Goal: Obtain resource: Download file/media

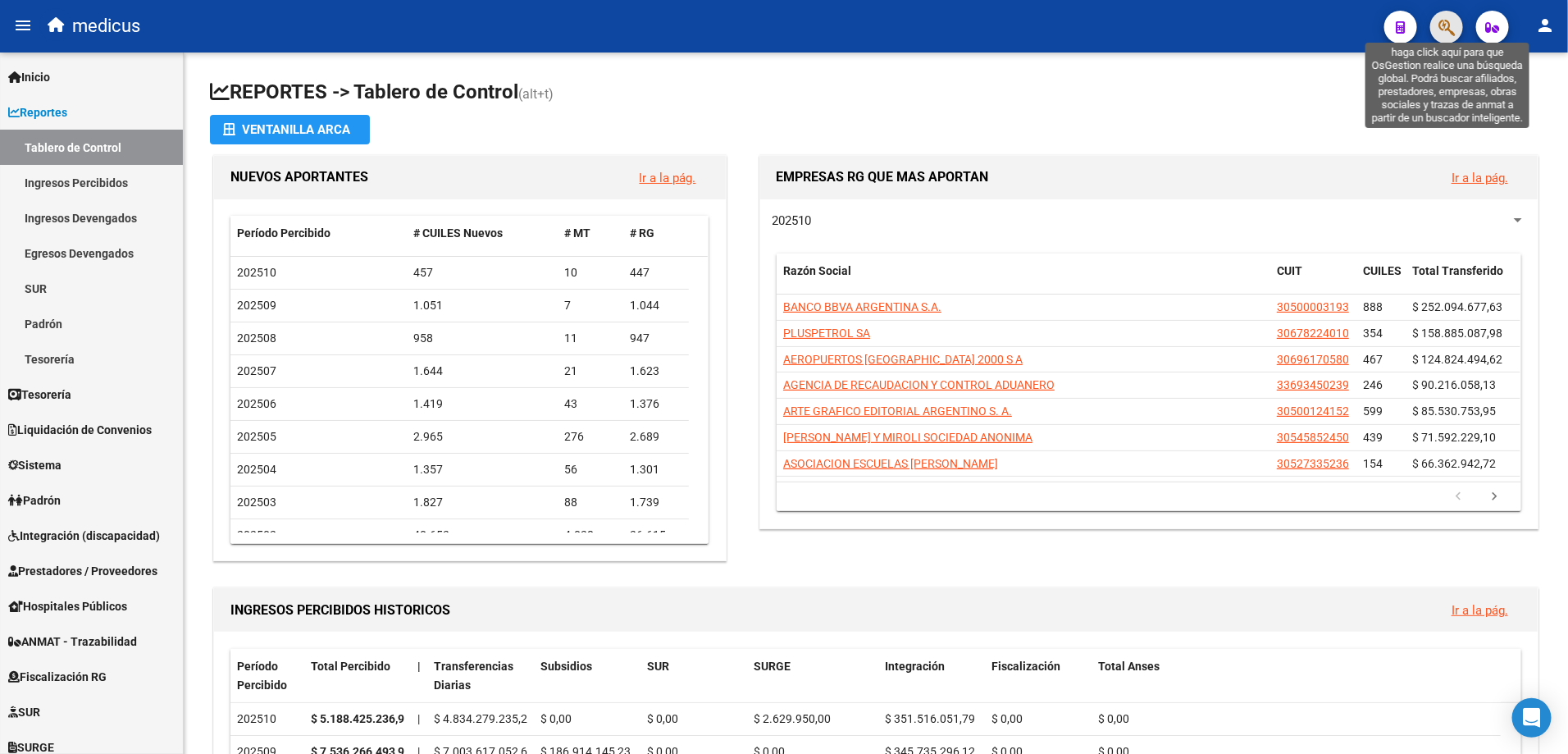
click at [1438, 21] on icon "button" at bounding box center [1446, 27] width 17 height 19
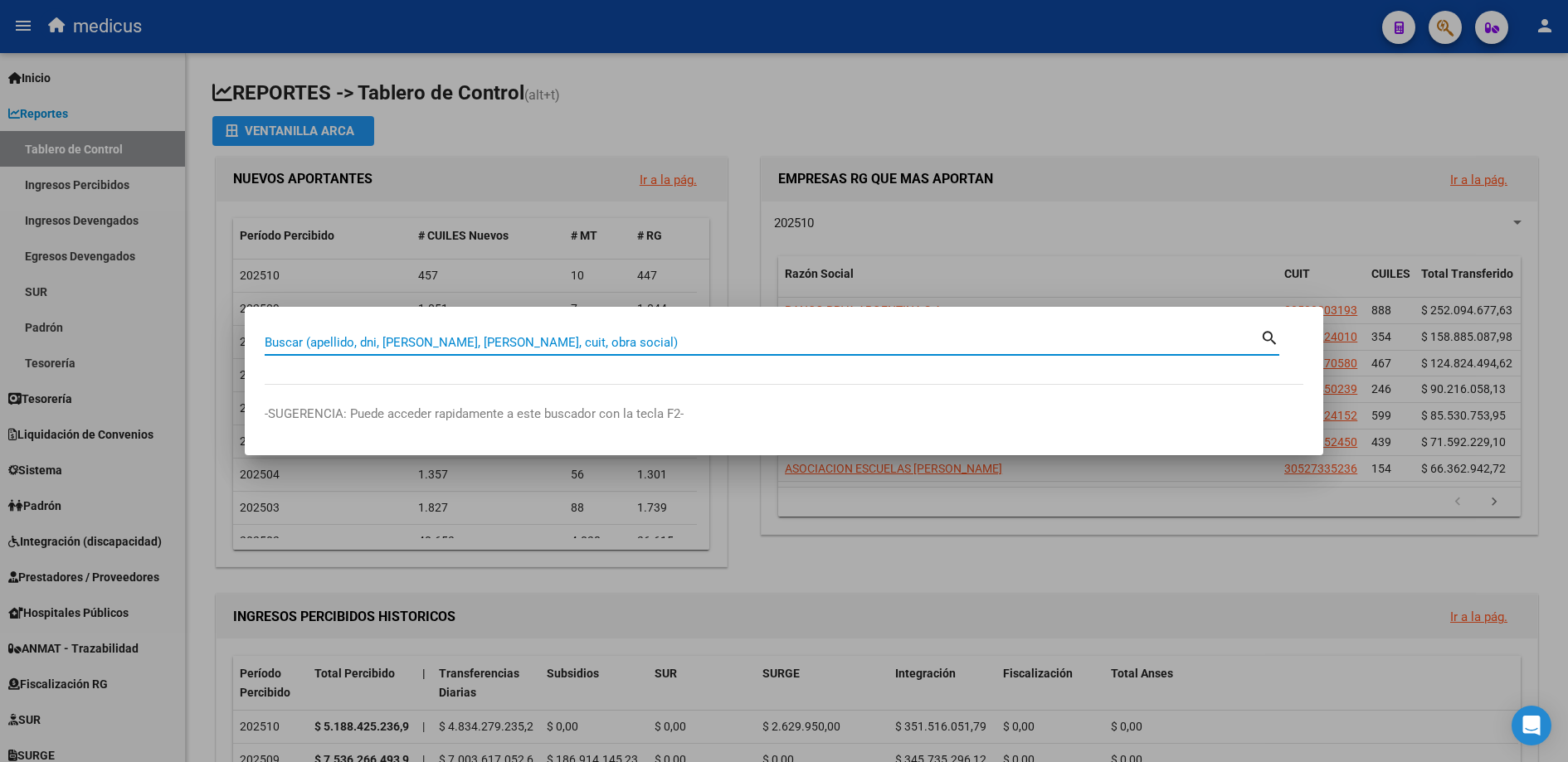
click at [478, 349] on input "Buscar (apellido, dni, [PERSON_NAME], [PERSON_NAME], cuit, obra social)" at bounding box center [762, 342] width 995 height 15
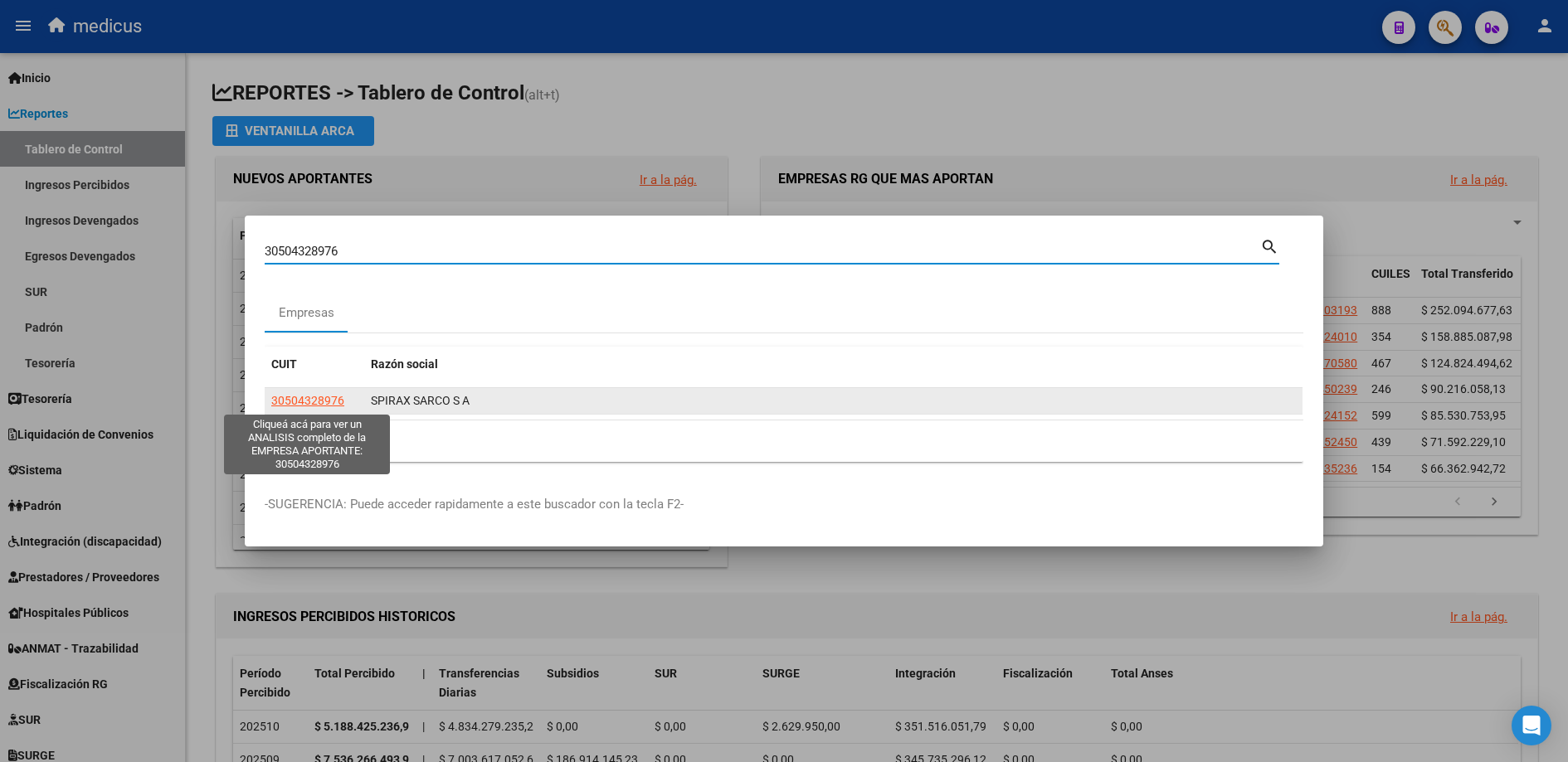
click at [315, 394] on span "30504328976" at bounding box center [308, 400] width 73 height 13
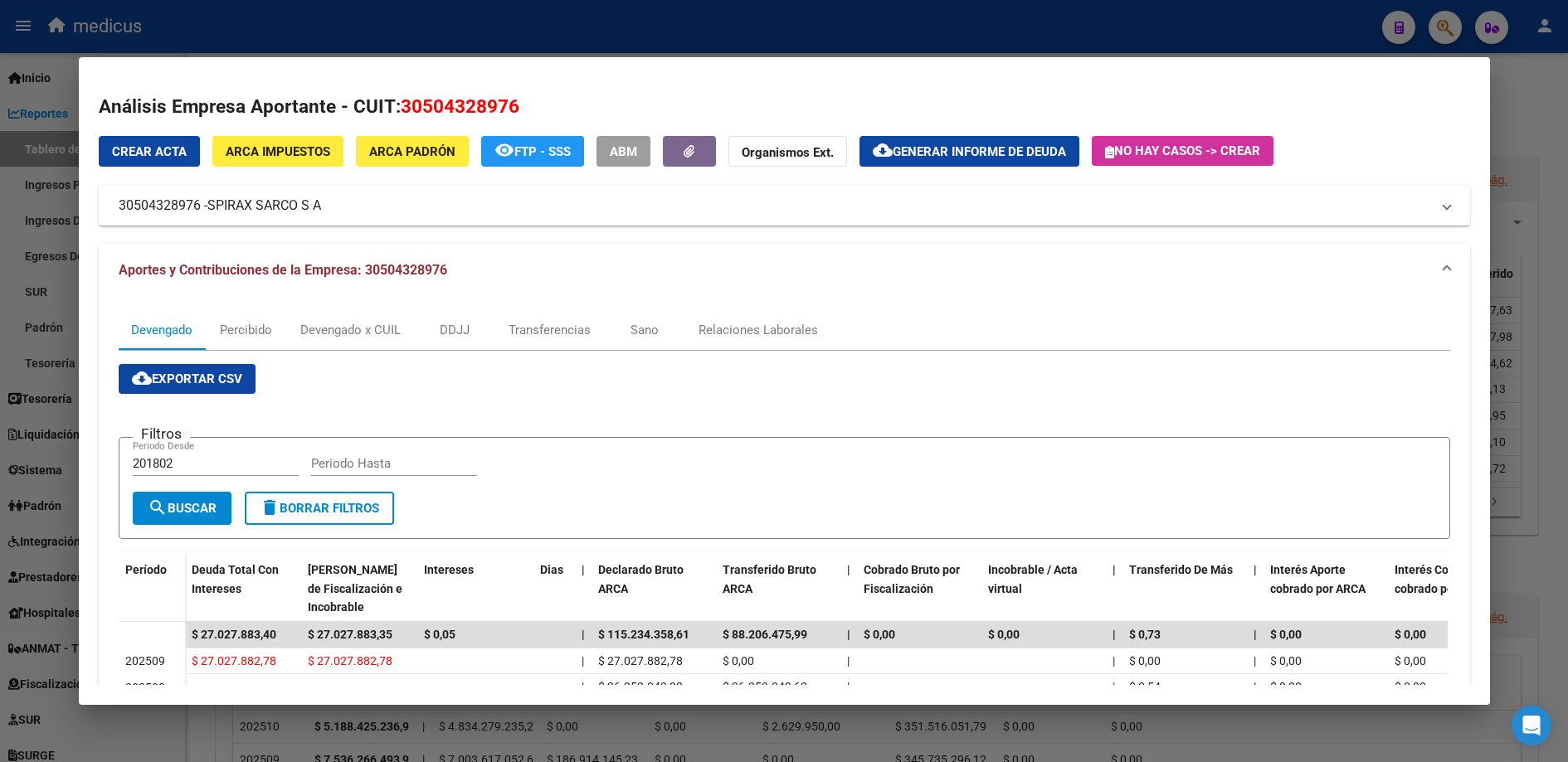
click at [41, 287] on div at bounding box center [784, 381] width 1568 height 762
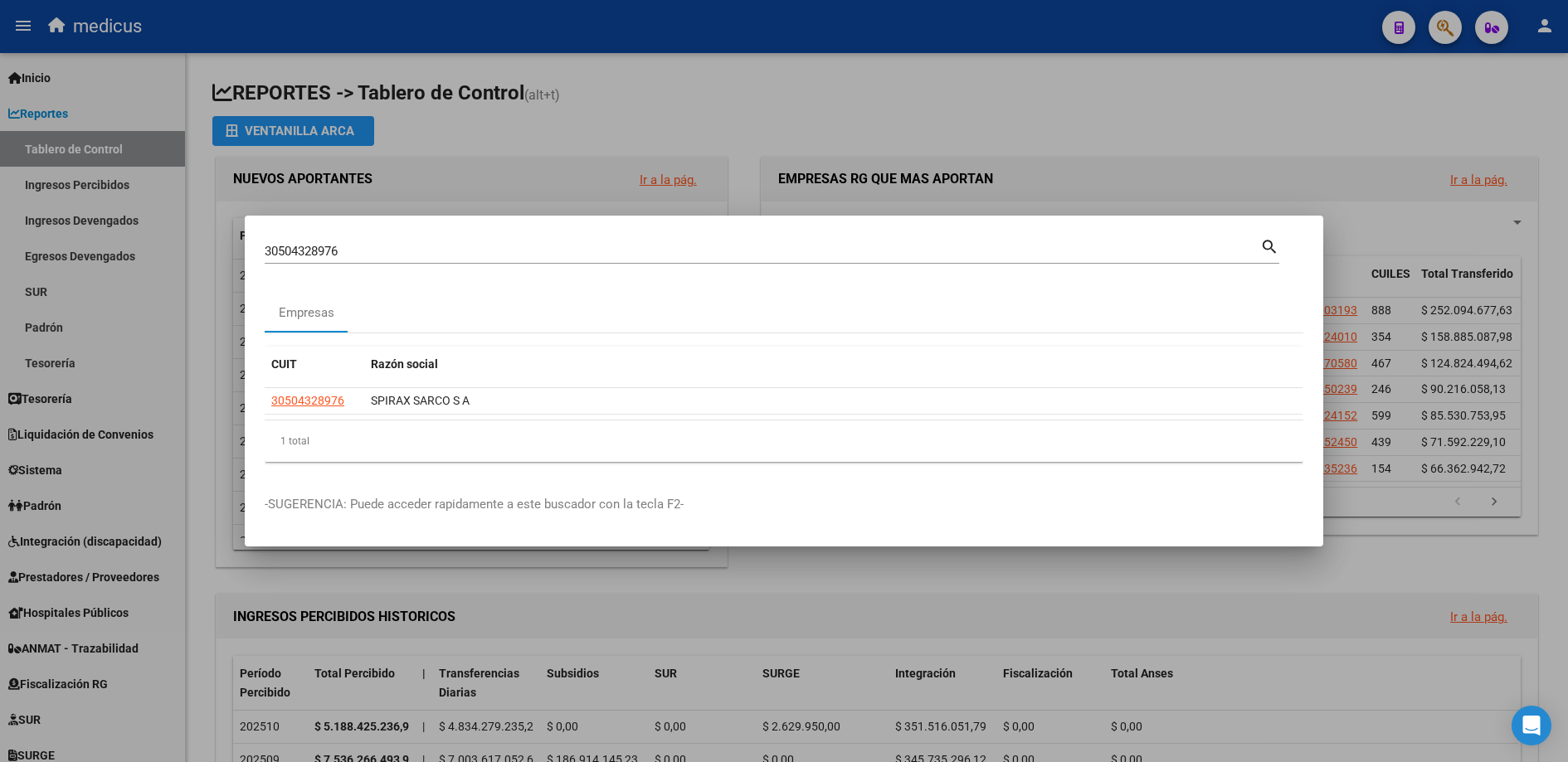
click at [346, 242] on div "30504328976 Buscar (apellido, dni, [PERSON_NAME], [PERSON_NAME], cuit, obra soc…" at bounding box center [762, 251] width 995 height 25
drag, startPoint x: 364, startPoint y: 247, endPoint x: 168, endPoint y: 229, distance: 196.8
click at [168, 229] on div "30504328976 Buscar (apellido, dni, cuil, nro traspaso, cuit, obra social) searc…" at bounding box center [784, 381] width 1568 height 762
paste input "30222531"
type input "30530222531"
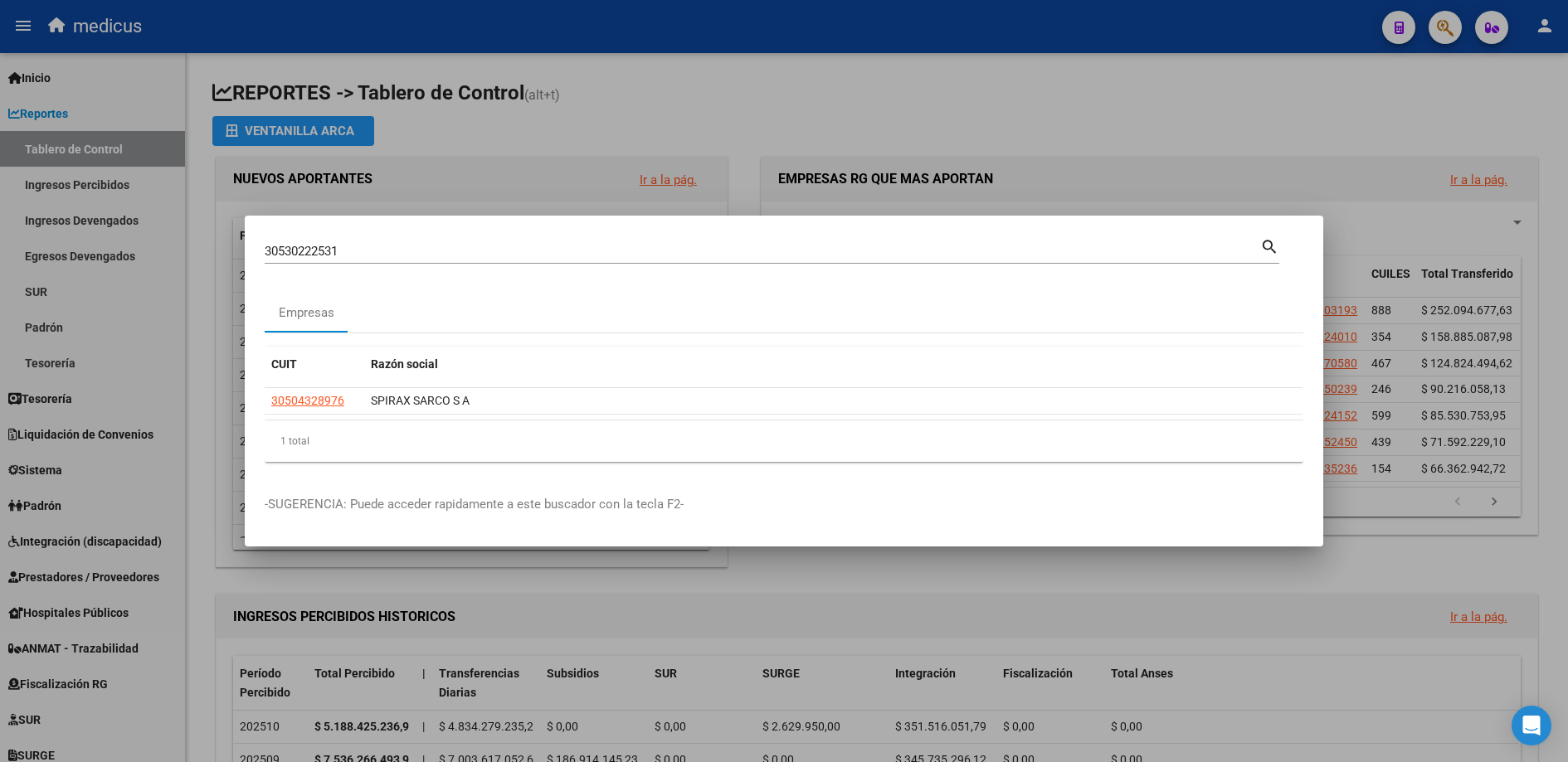
click at [1272, 247] on mat-icon "search" at bounding box center [1269, 245] width 19 height 20
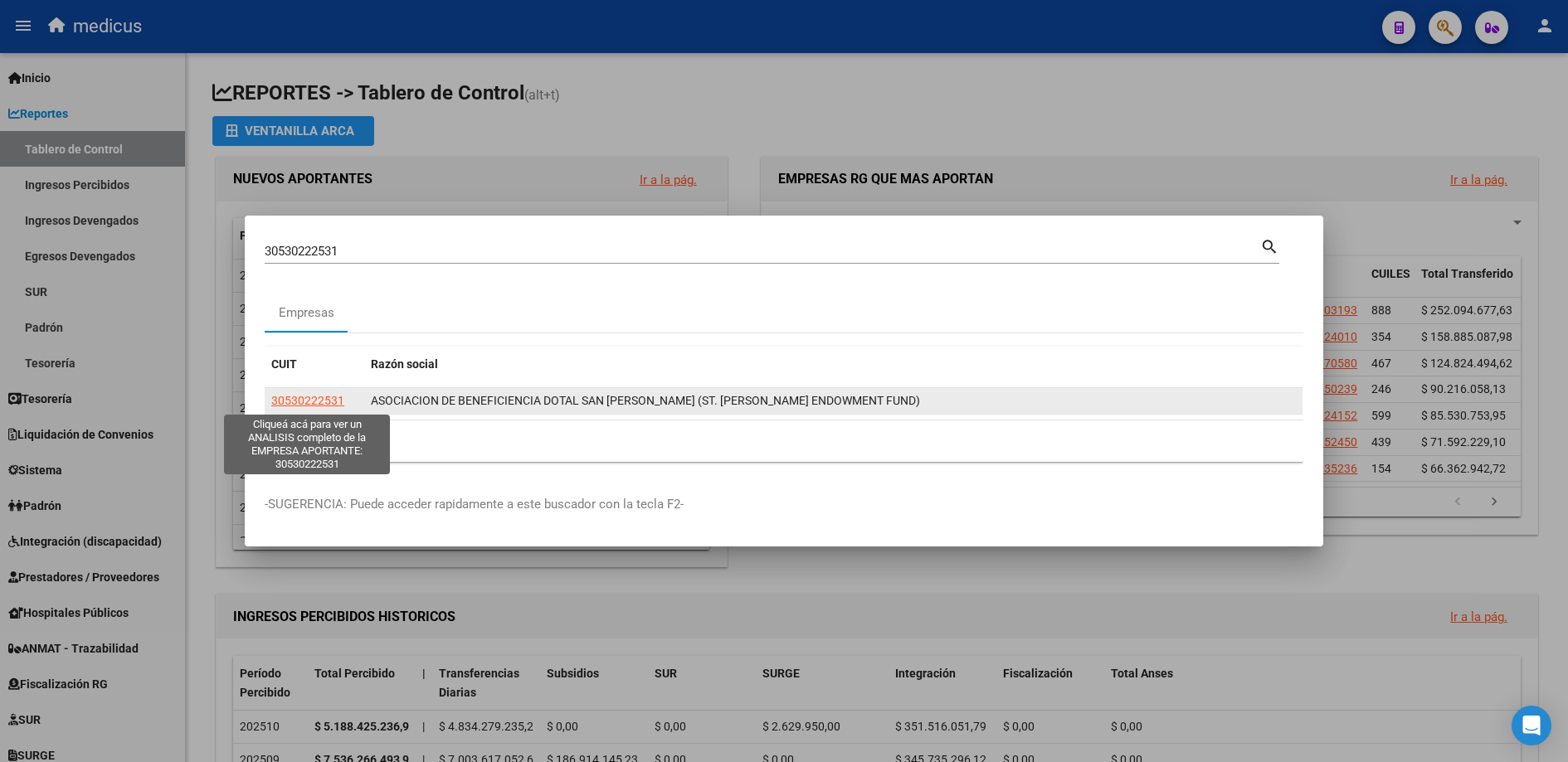
click at [307, 398] on span "30530222531" at bounding box center [308, 400] width 73 height 13
type textarea "30530222531"
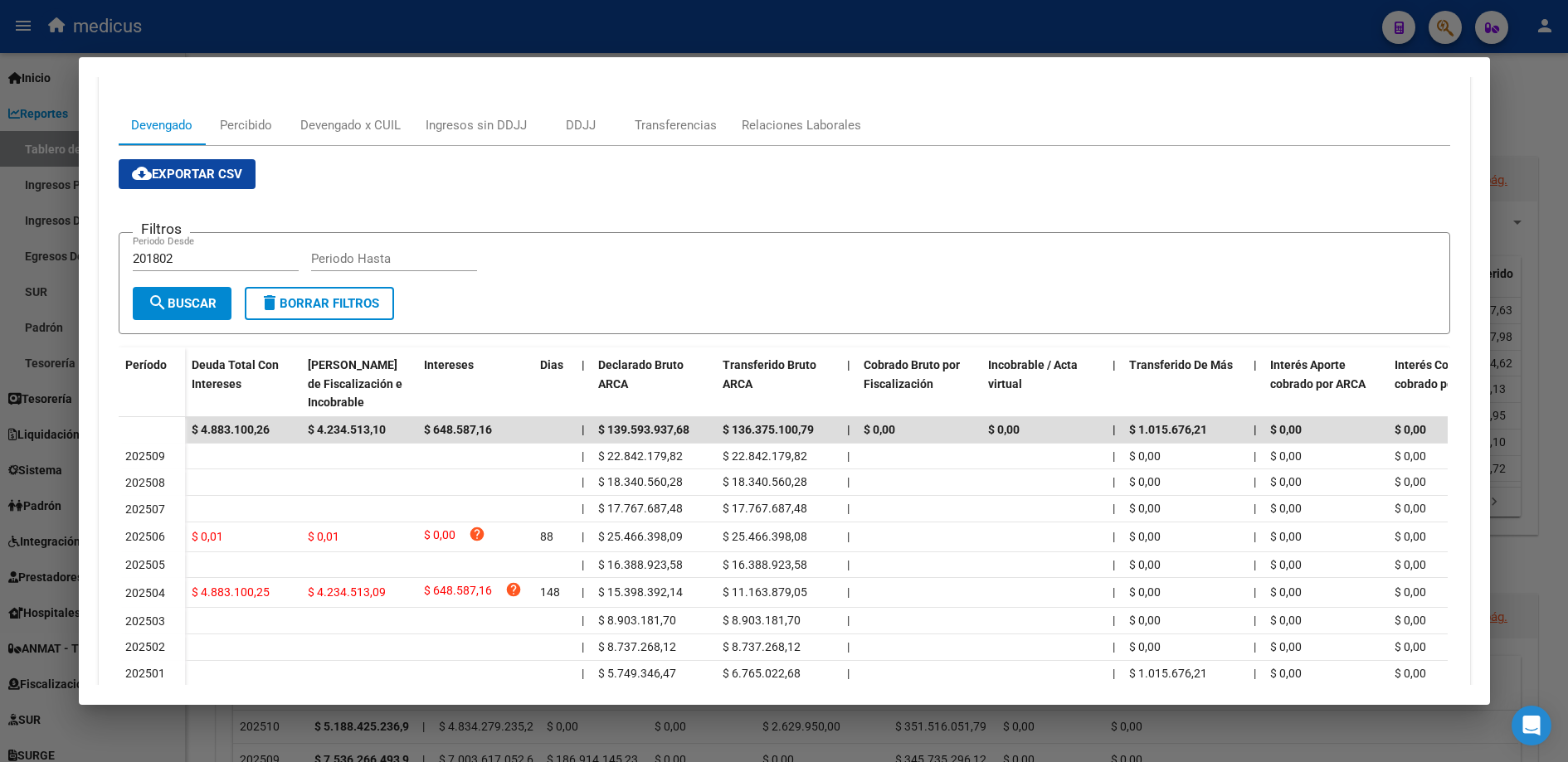
scroll to position [249, 0]
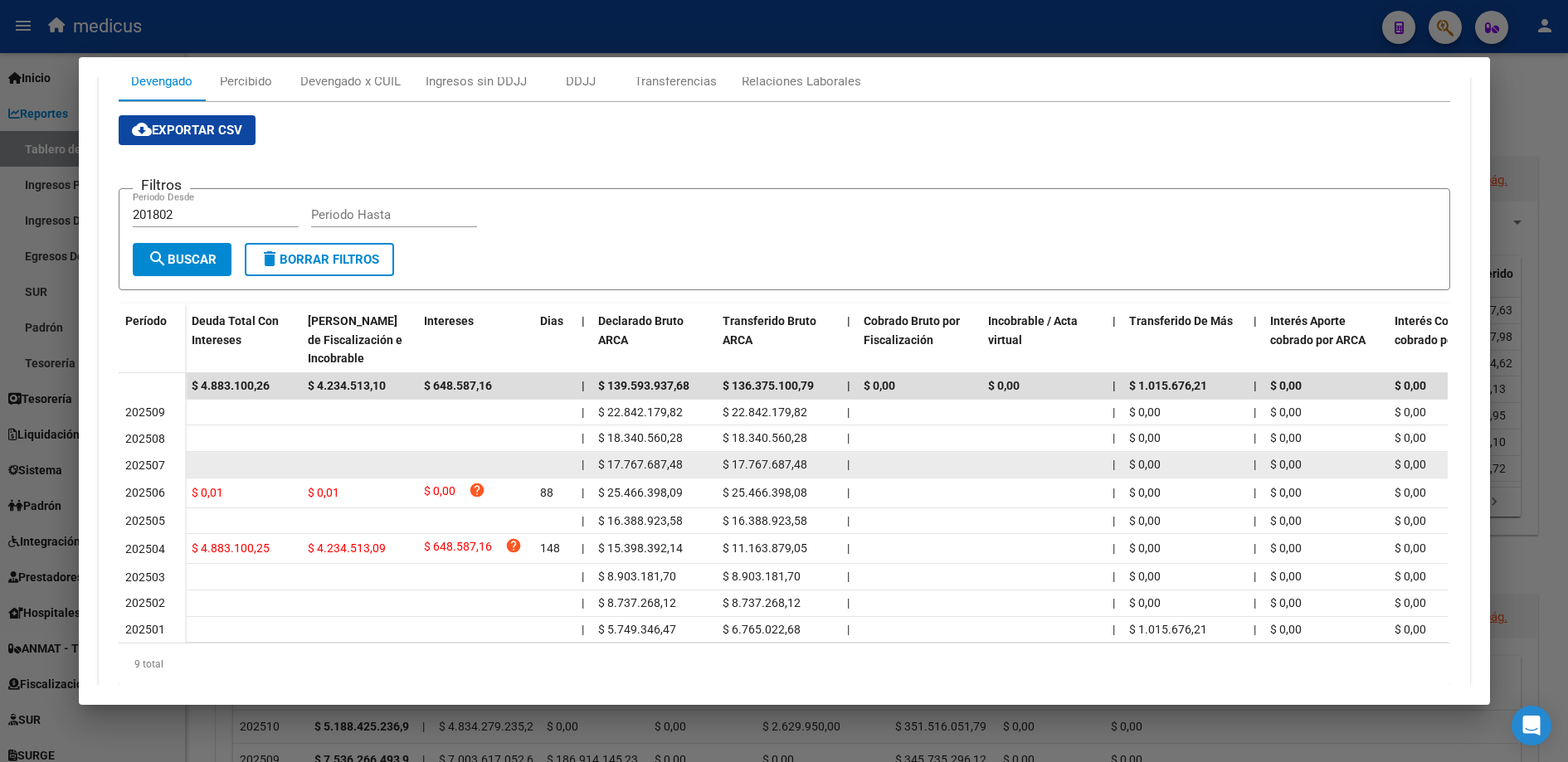
click at [805, 458] on div "$ 17.767.687,48" at bounding box center [778, 464] width 111 height 19
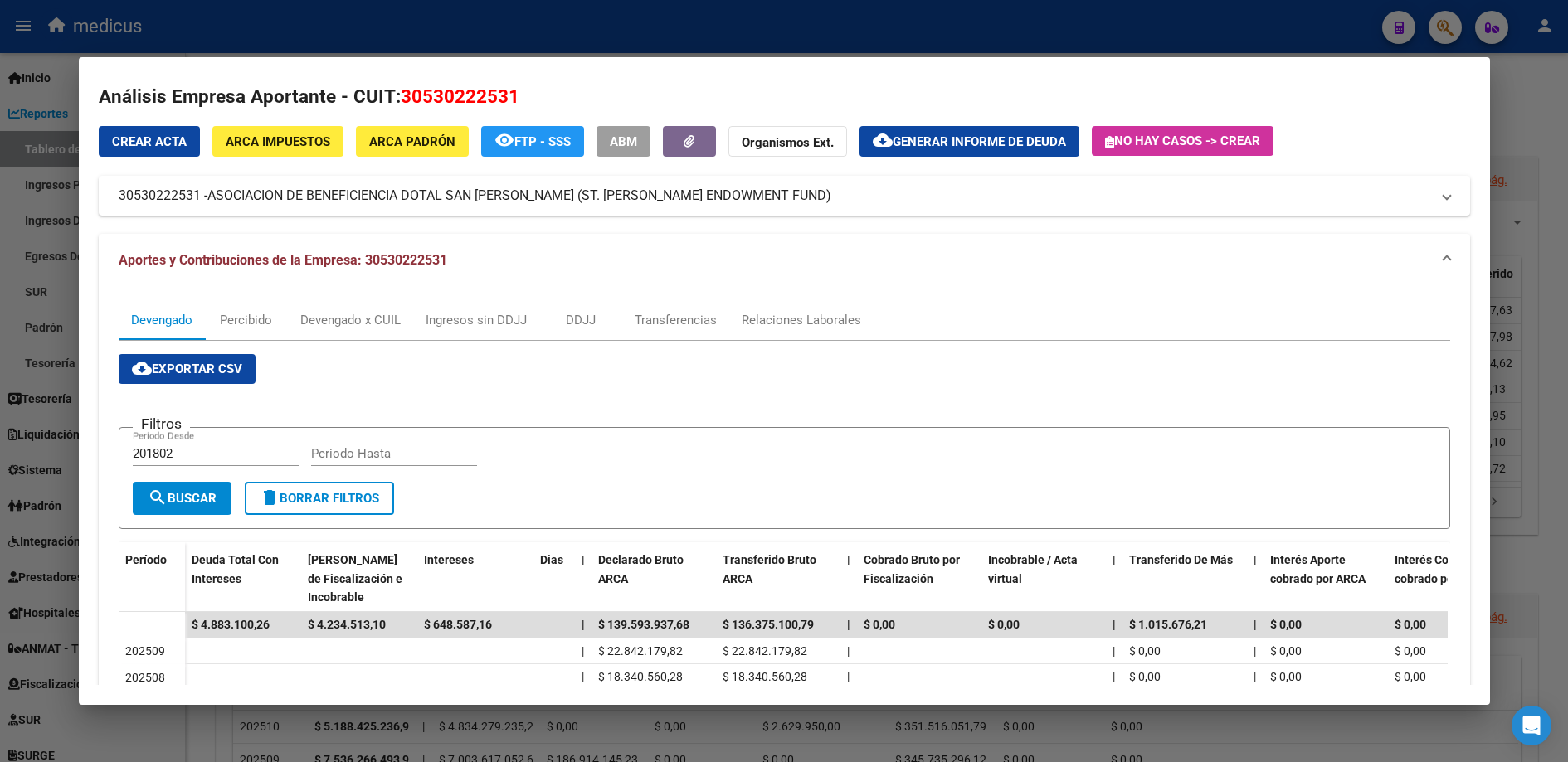
scroll to position [0, 0]
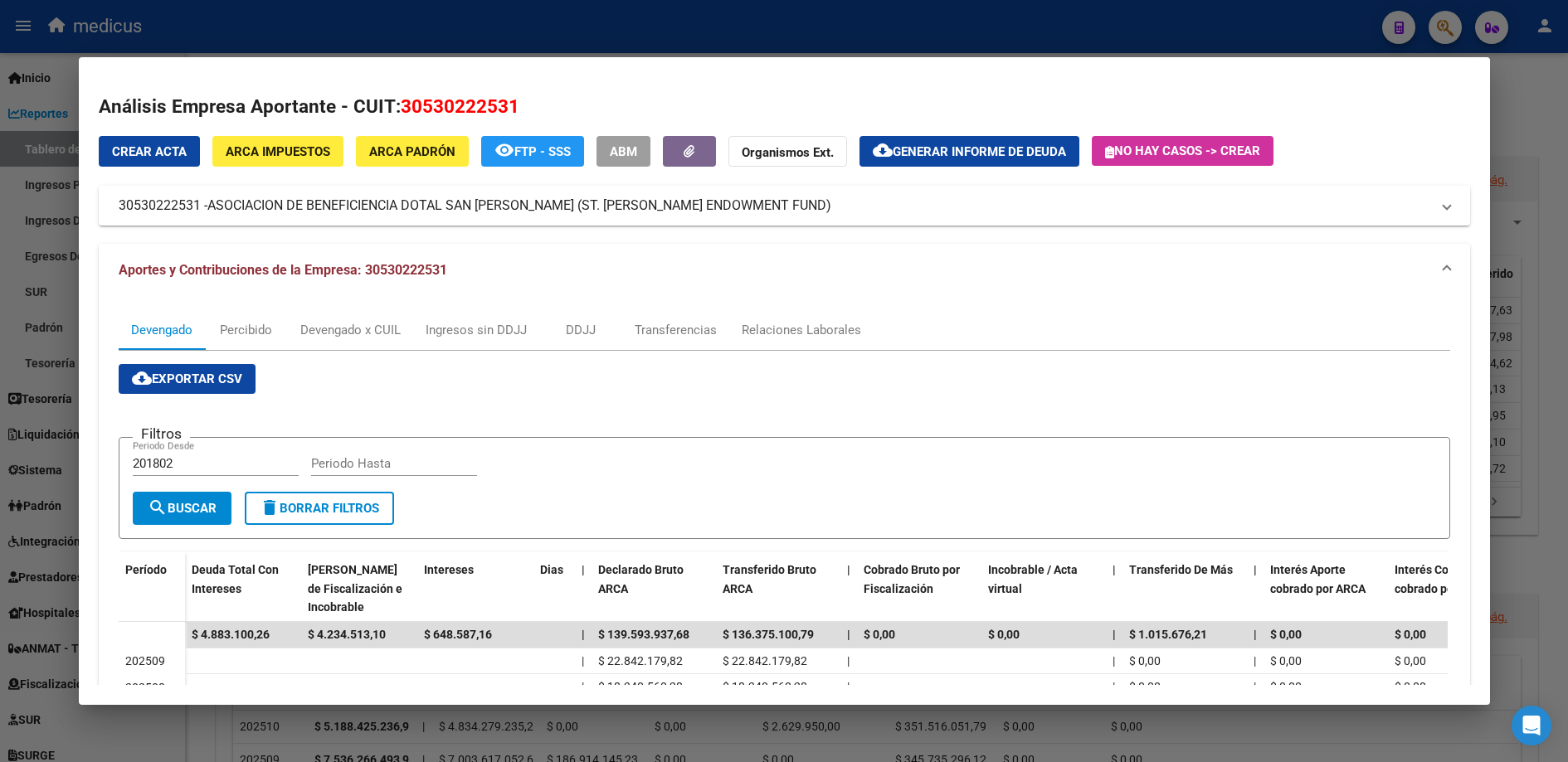
drag, startPoint x: 30, startPoint y: 216, endPoint x: 195, endPoint y: 204, distance: 165.4
click at [31, 217] on div at bounding box center [784, 381] width 1568 height 762
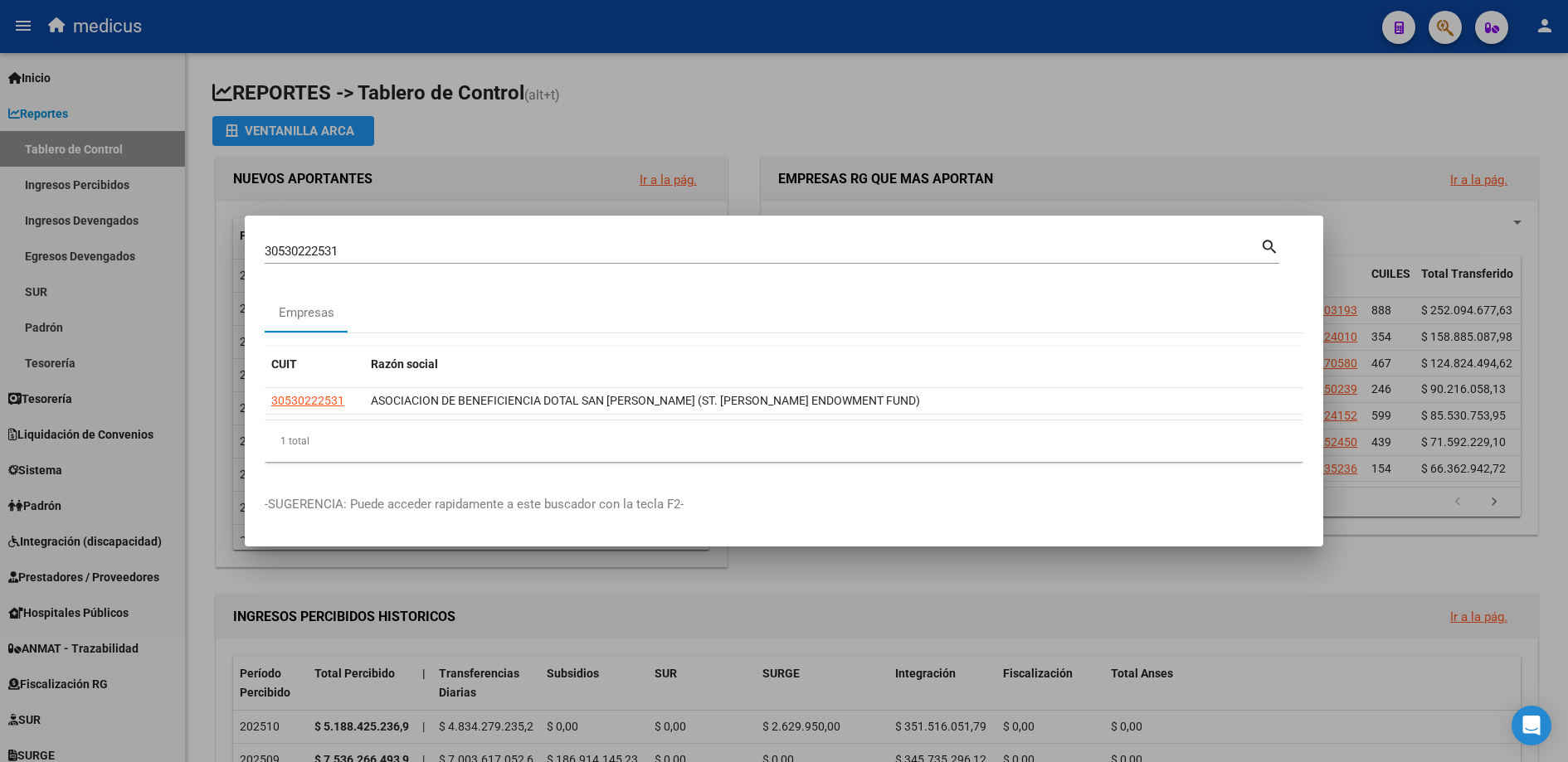
click at [386, 251] on input "30530222531" at bounding box center [762, 251] width 995 height 15
drag, startPoint x: 379, startPoint y: 242, endPoint x: 210, endPoint y: 242, distance: 169.0
click at [178, 242] on div "30530222531 Buscar (apellido, dni, cuil, nro traspaso, cuit, obra social) searc…" at bounding box center [784, 381] width 1568 height 762
drag, startPoint x: 359, startPoint y: 261, endPoint x: 222, endPoint y: 257, distance: 137.1
click at [225, 259] on div "30530222531 Buscar (apellido, dni, cuil, nro traspaso, cuit, obra social) searc…" at bounding box center [784, 381] width 1568 height 762
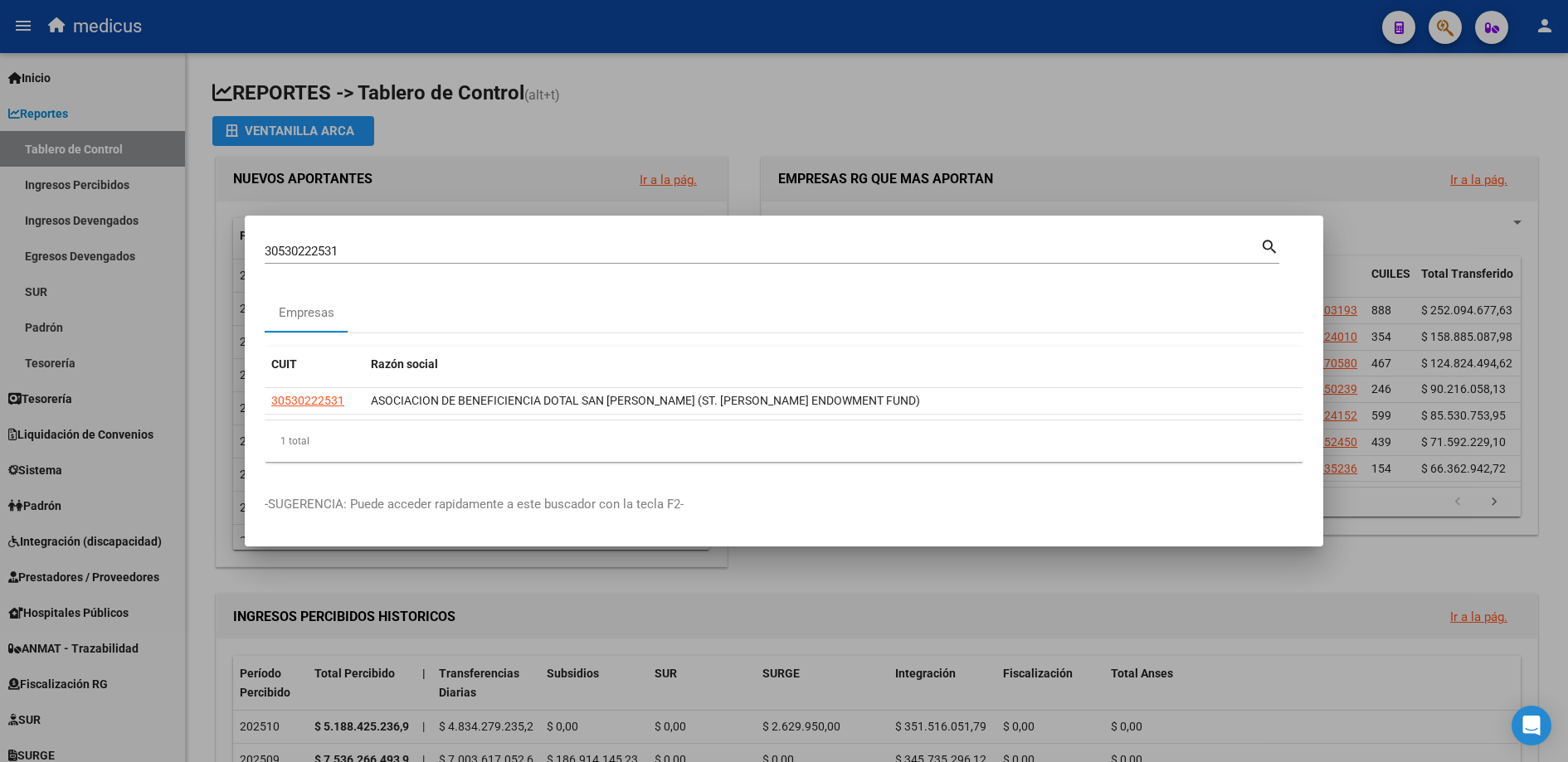
click at [386, 256] on input "30530222531" at bounding box center [762, 251] width 995 height 15
drag, startPoint x: 276, startPoint y: 260, endPoint x: 199, endPoint y: 260, distance: 77.0
click at [199, 260] on div "30530222531 Buscar (apellido, dni, cuil, nro traspaso, cuit, obra social) searc…" at bounding box center [784, 381] width 1568 height 762
paste input "9187658"
type input "30539187658"
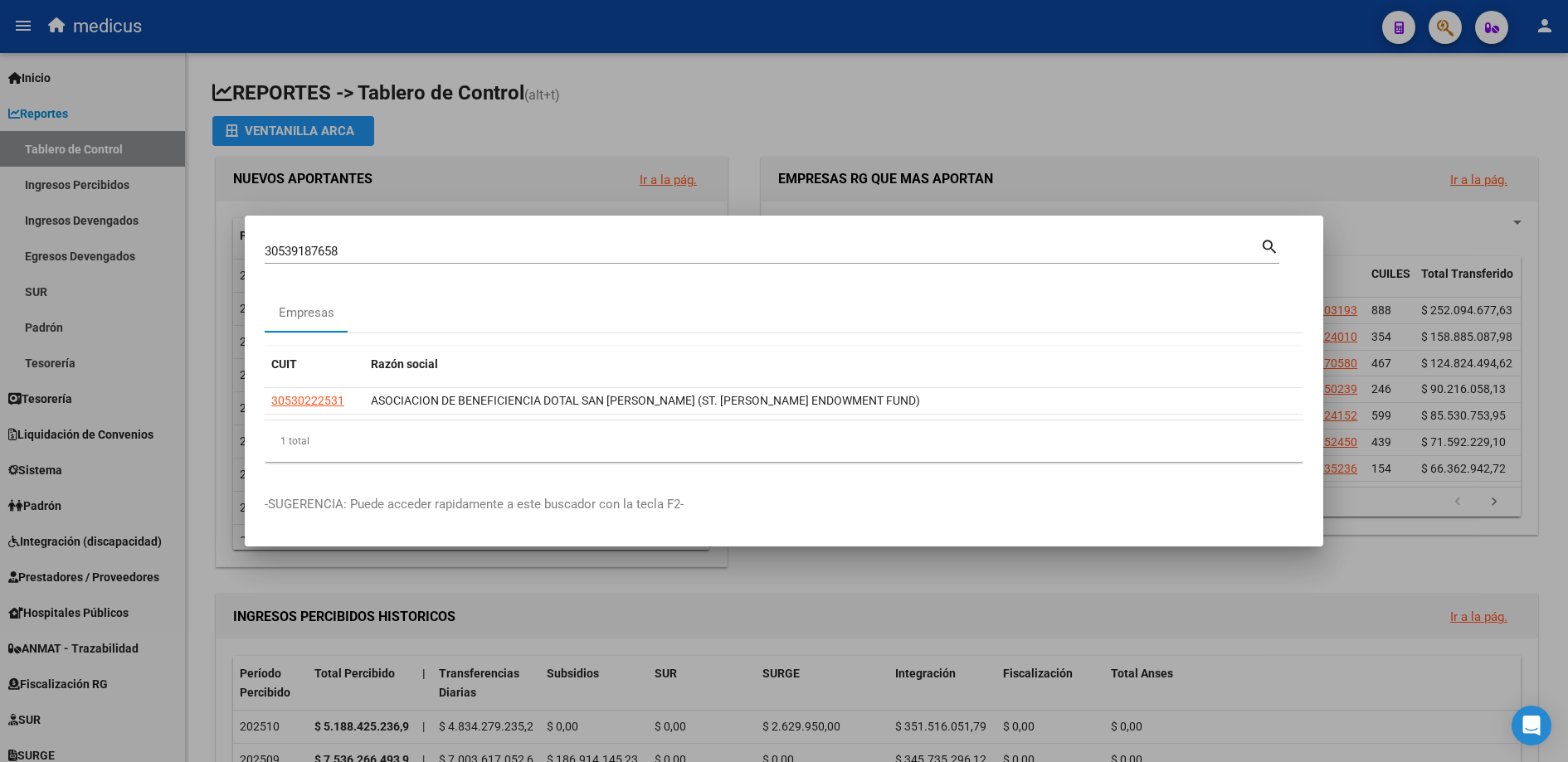
click at [1267, 249] on mat-icon "search" at bounding box center [1269, 245] width 19 height 20
click at [322, 384] on datatable-header "CUIT Razón social" at bounding box center [784, 367] width 1038 height 42
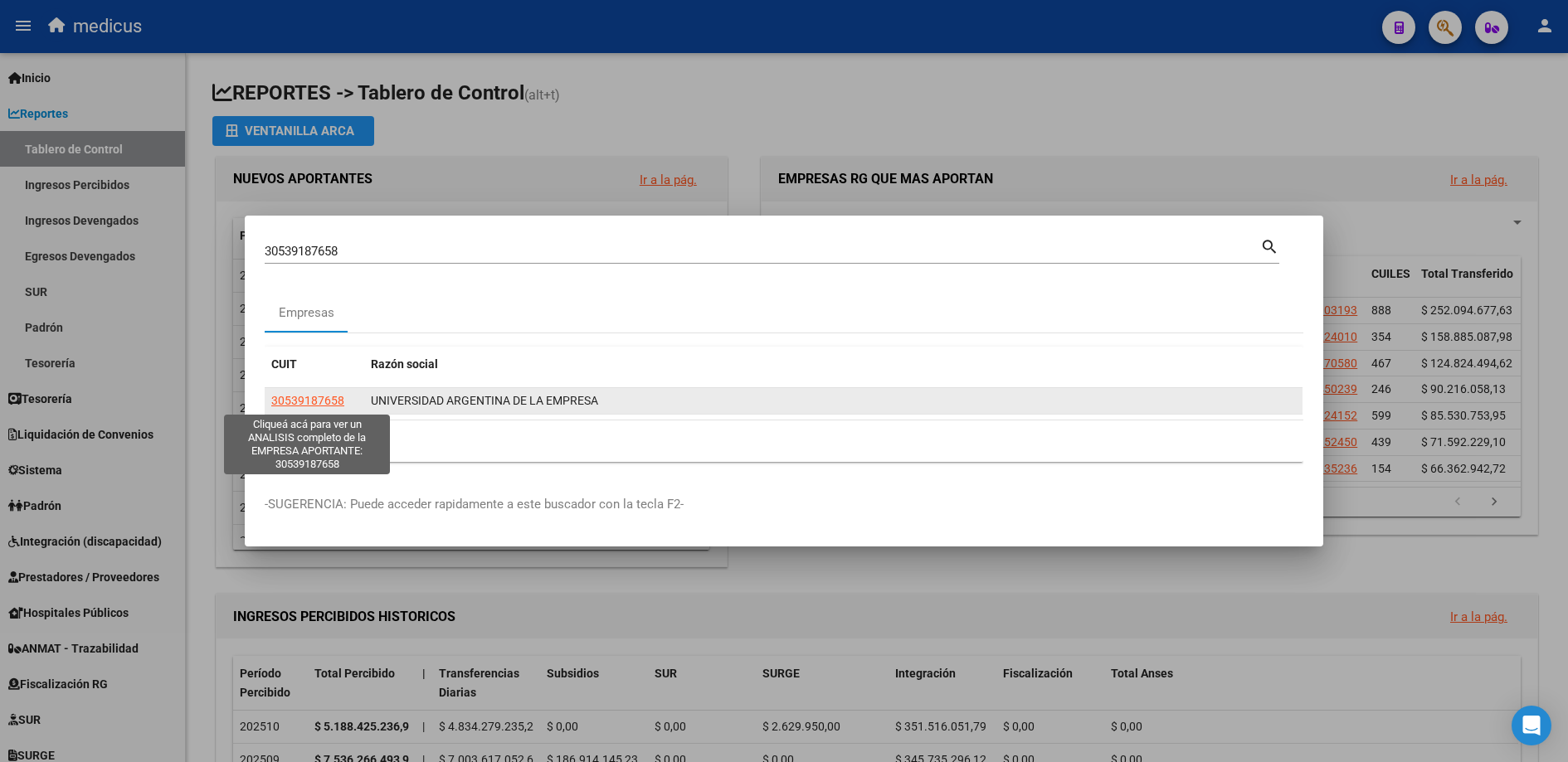
click at [317, 396] on span "30539187658" at bounding box center [308, 400] width 73 height 13
type textarea "30539187658"
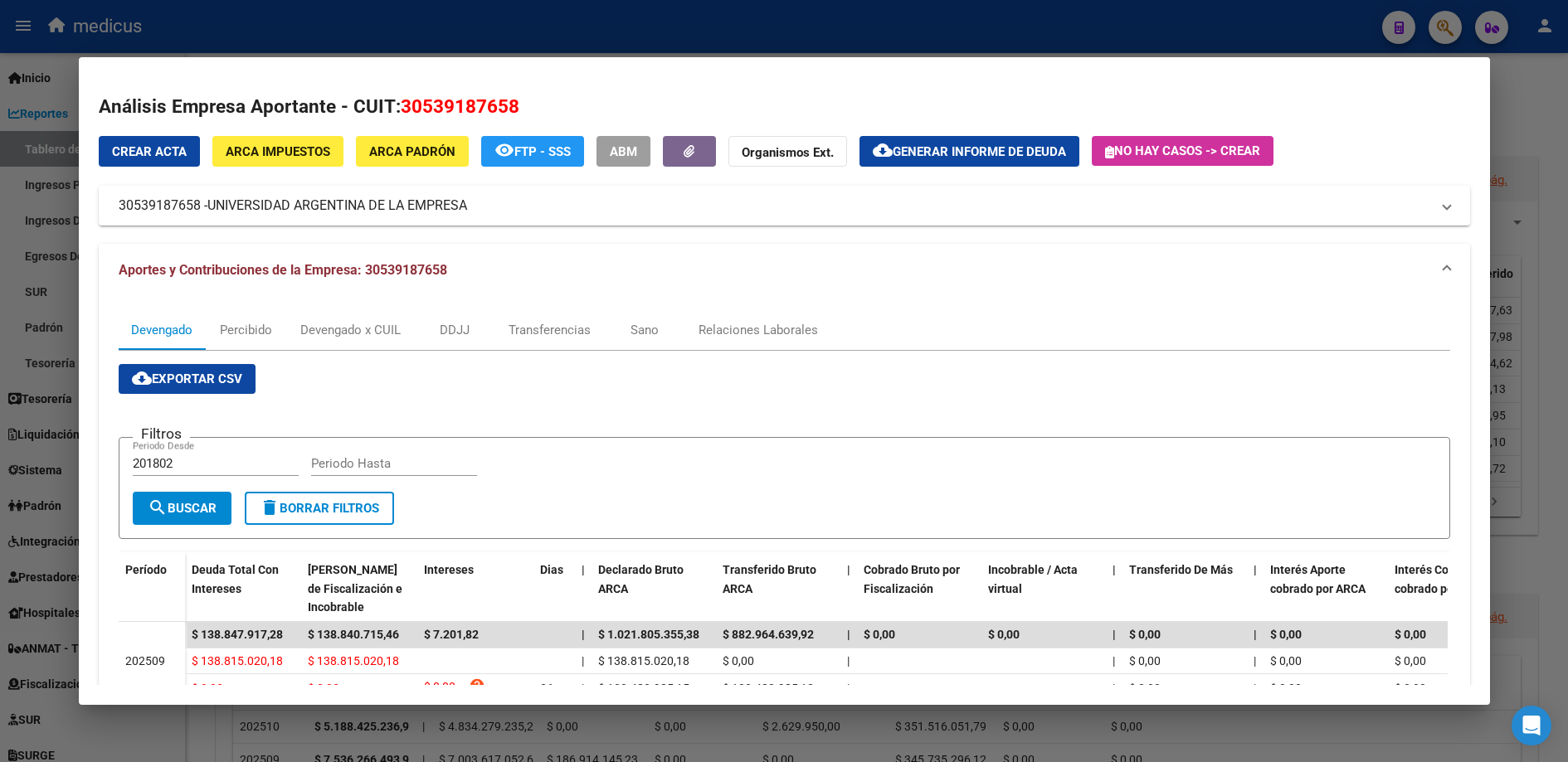
click at [15, 383] on div at bounding box center [784, 381] width 1568 height 762
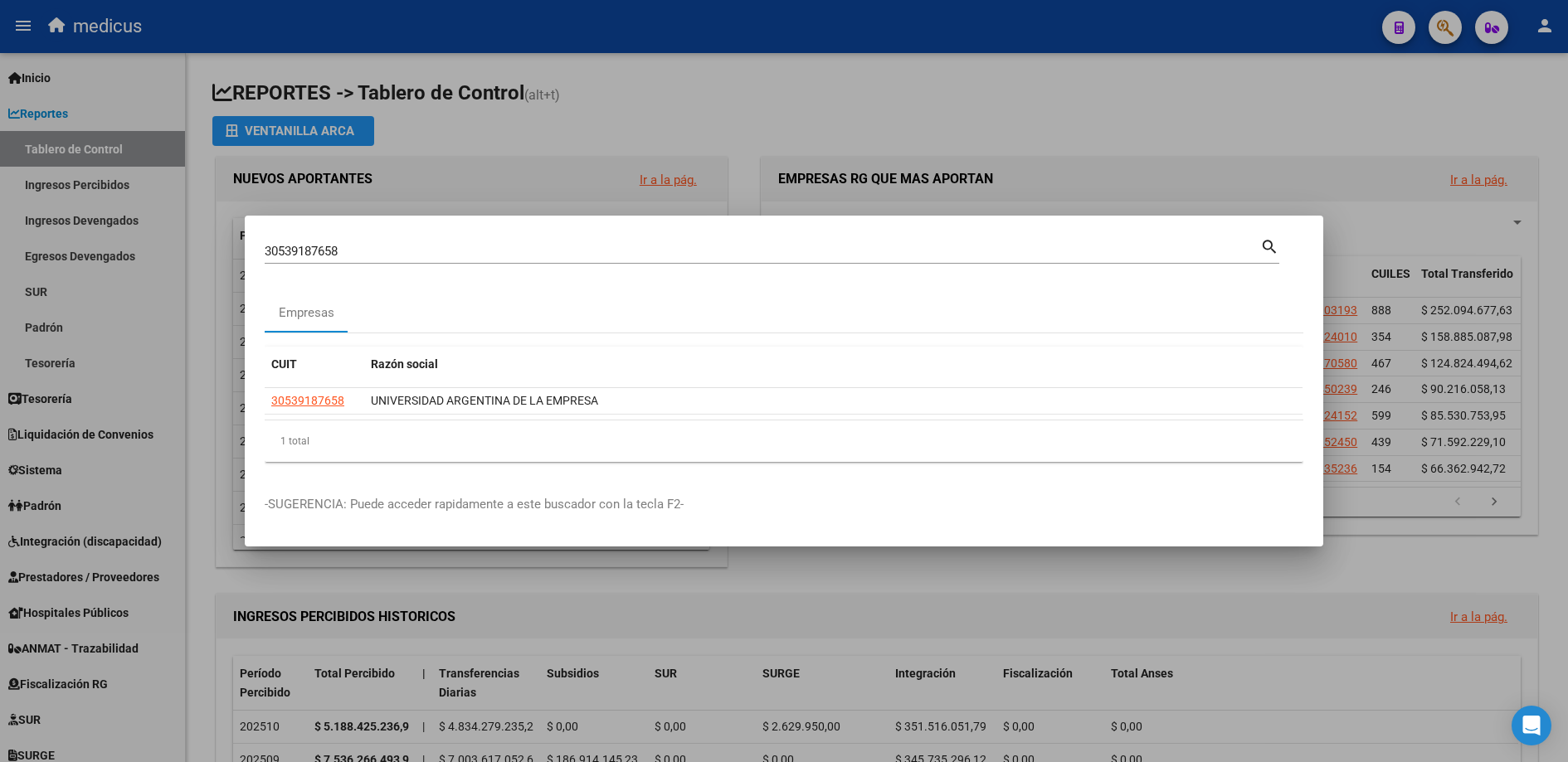
click at [348, 246] on input "30539187658" at bounding box center [762, 251] width 995 height 15
drag, startPoint x: 348, startPoint y: 246, endPoint x: 217, endPoint y: 240, distance: 131.1
click at [180, 235] on div "30539187658 Buscar (apellido, dni, cuil, nro traspaso, cuit, obra social) searc…" at bounding box center [784, 381] width 1568 height 762
paste input "27273868920"
type input "27273868920"
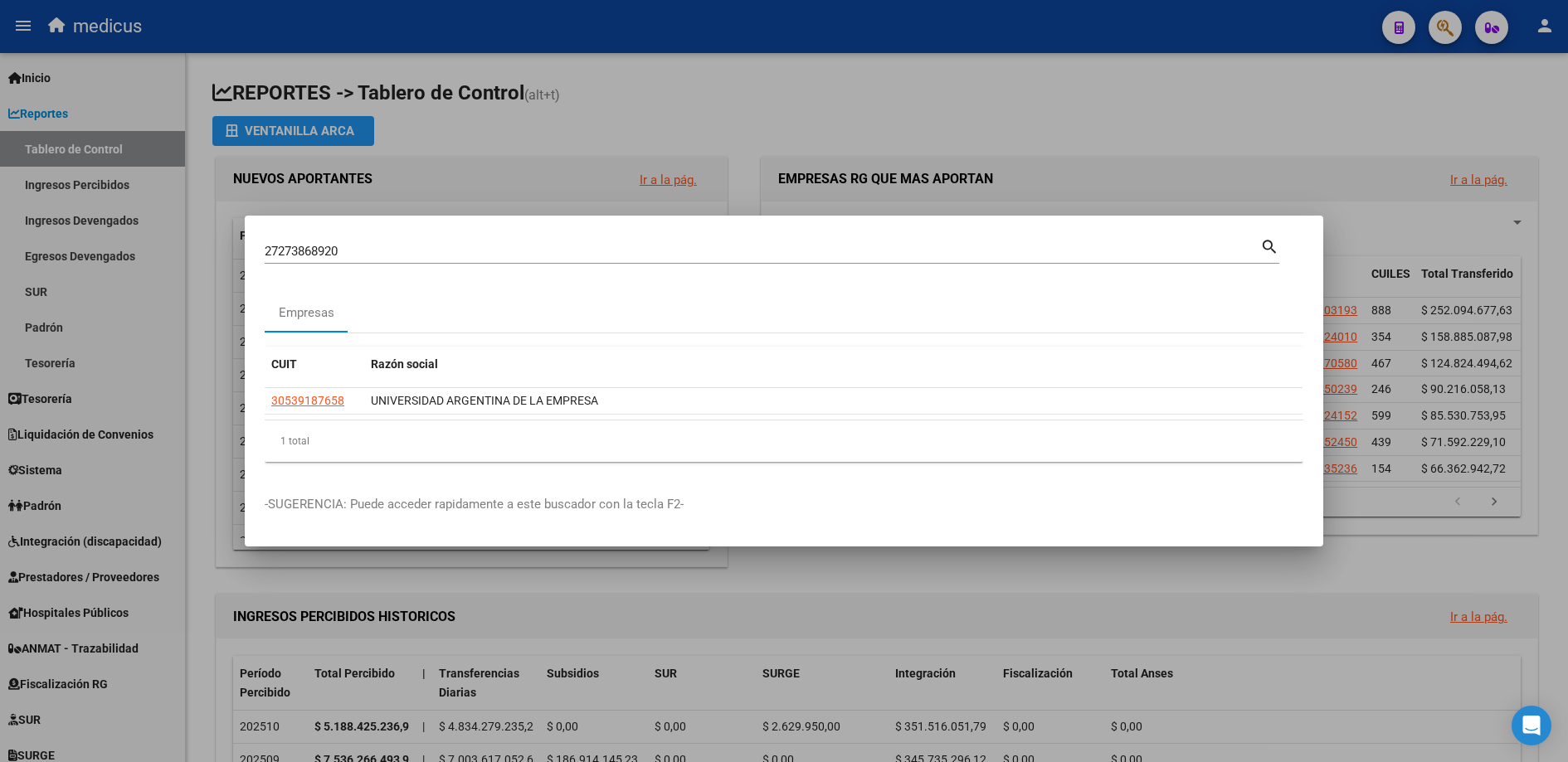
click at [1262, 249] on mat-icon "search" at bounding box center [1269, 245] width 19 height 20
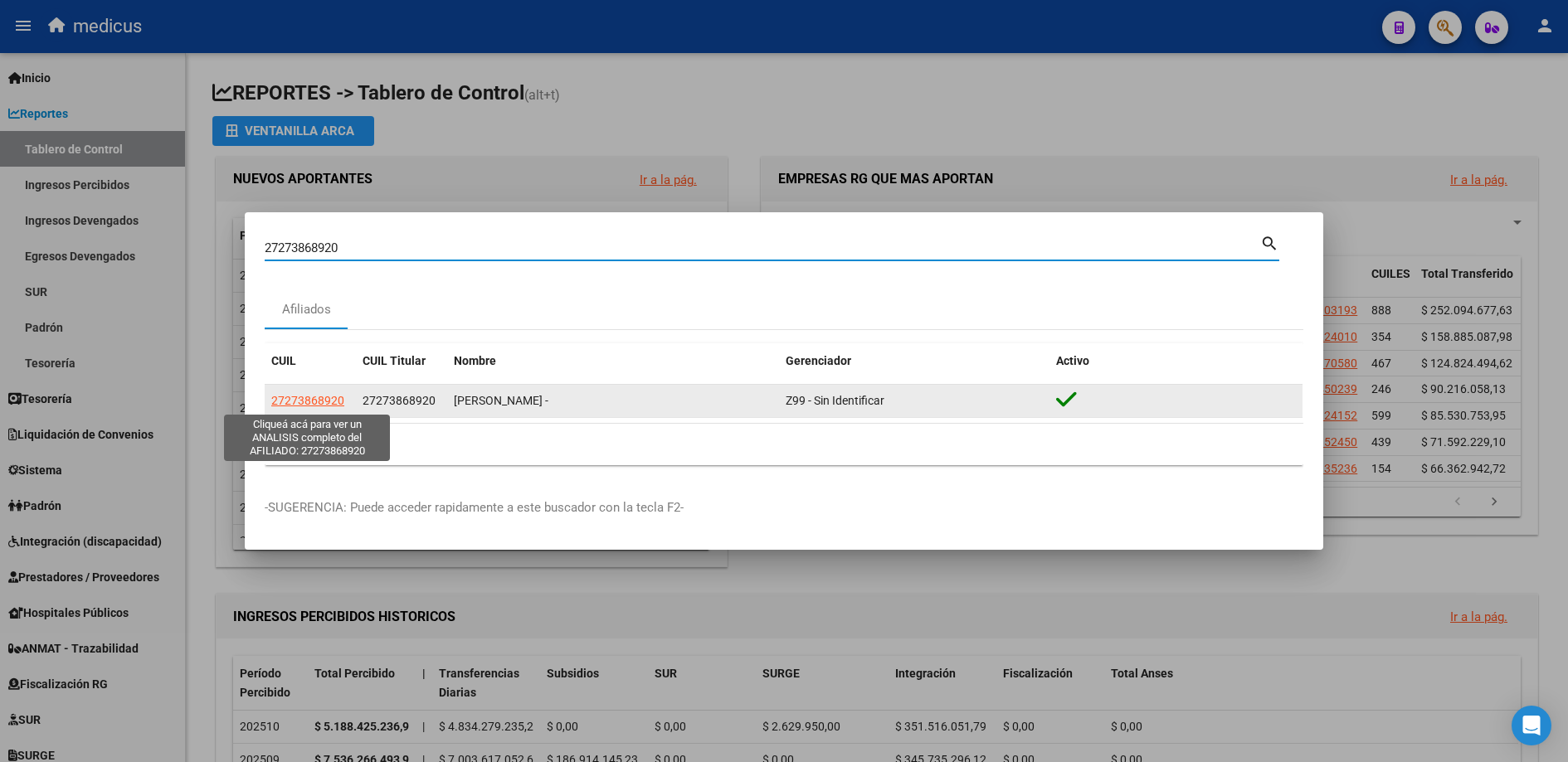
click at [317, 401] on span "27273868920" at bounding box center [308, 400] width 73 height 13
type textarea "27273868920"
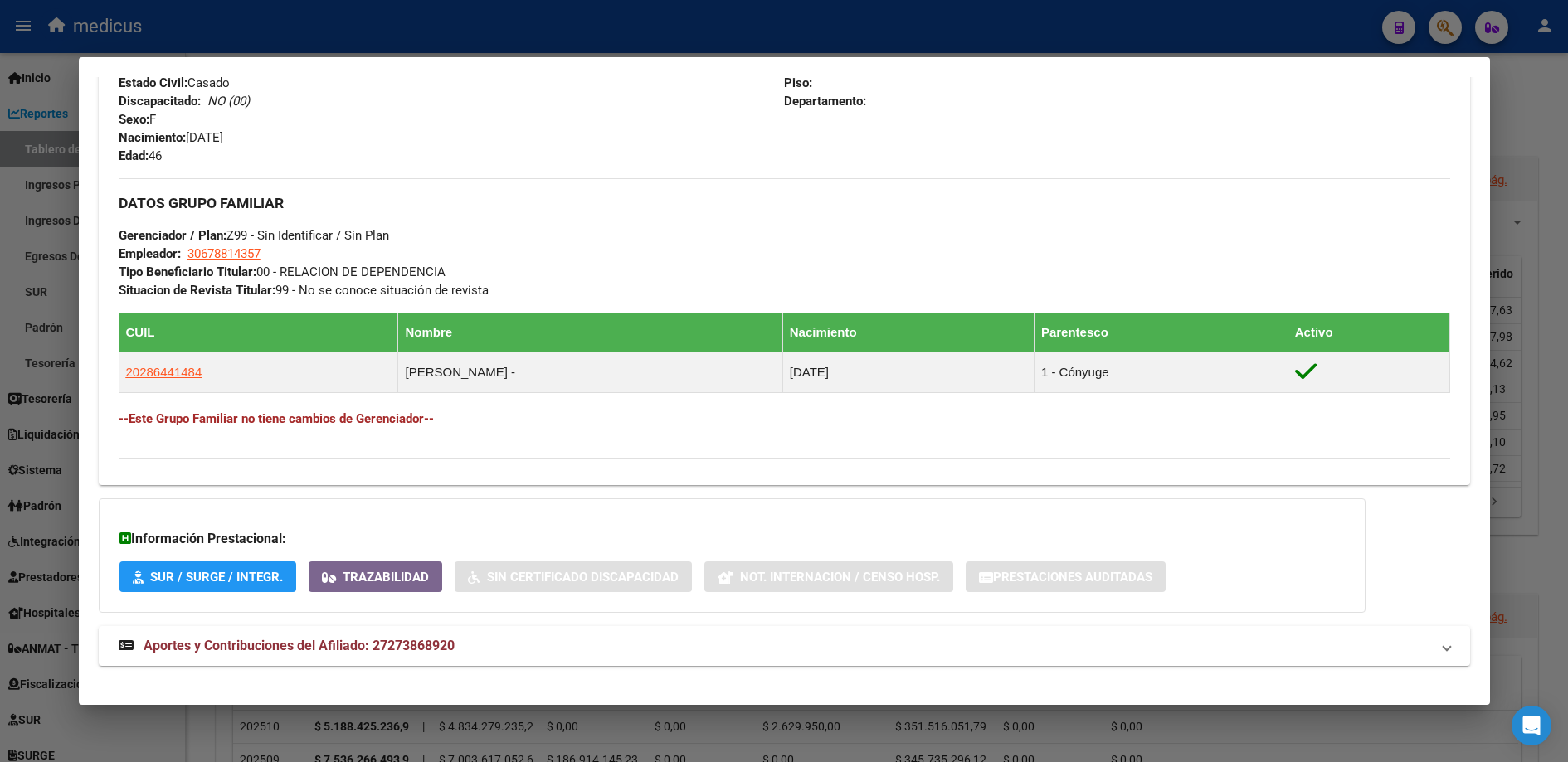
scroll to position [714, 0]
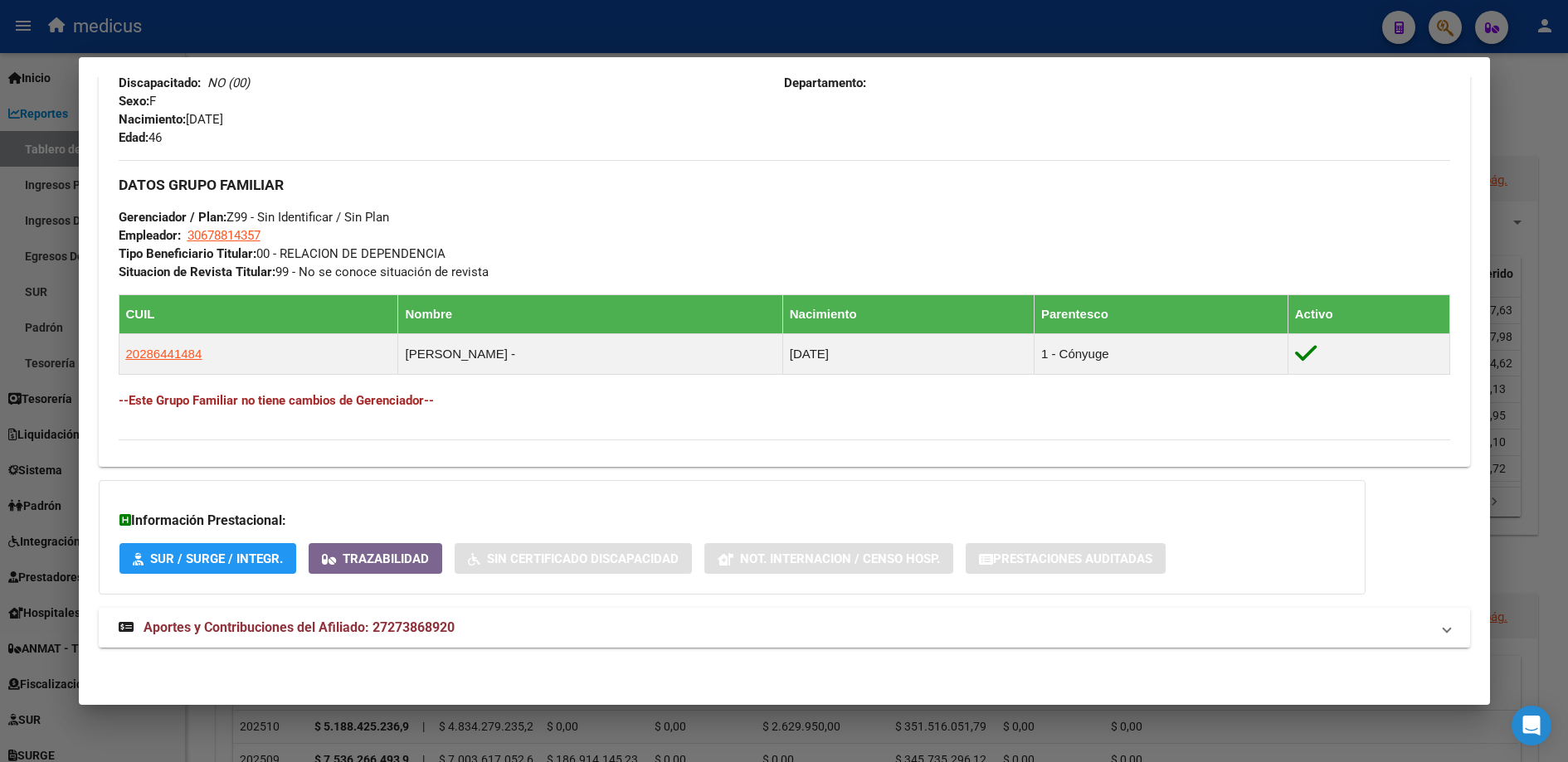
click at [262, 627] on span "Aportes y Contribuciones del Afiliado: 27273868920" at bounding box center [299, 627] width 311 height 16
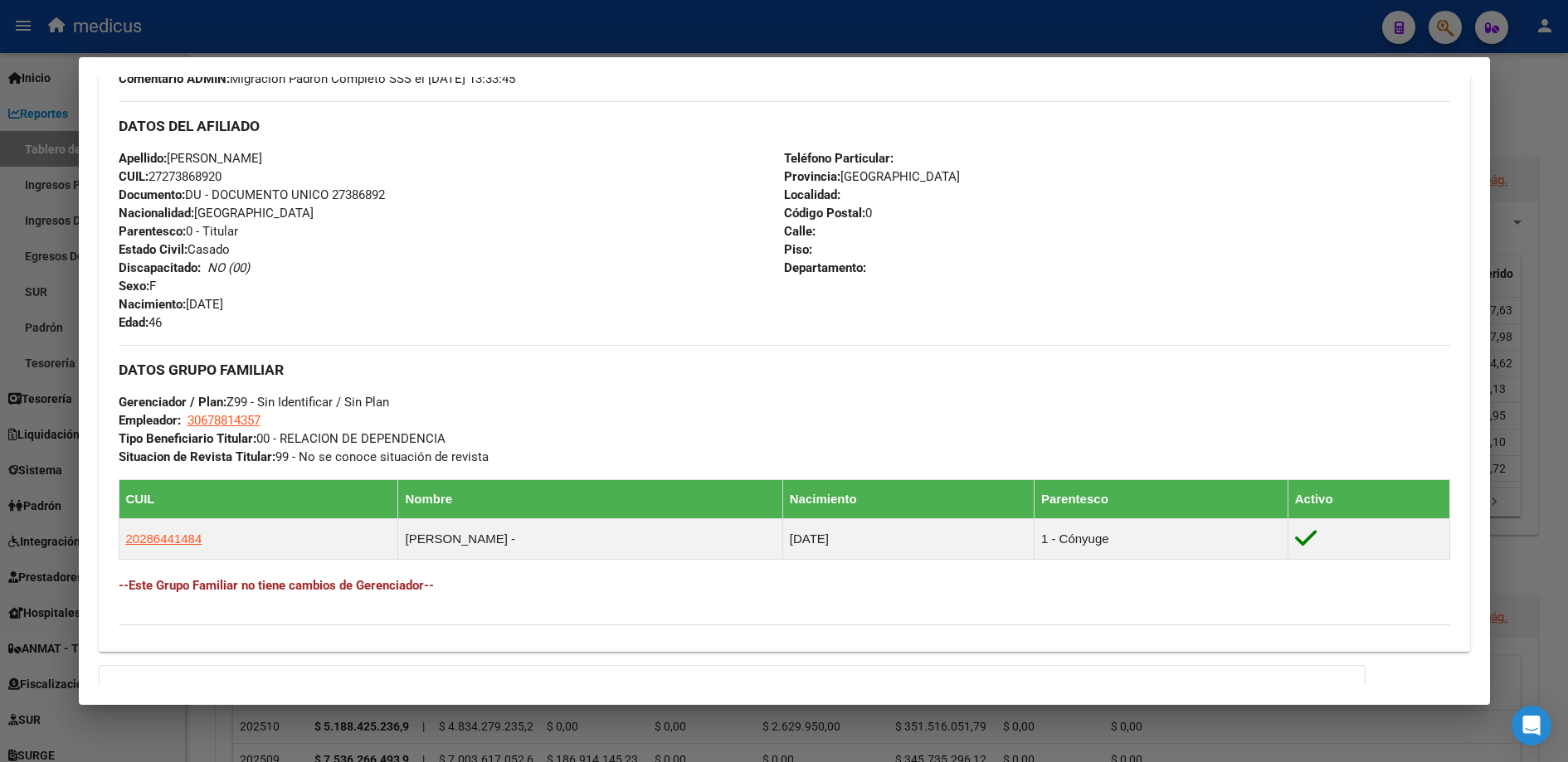
scroll to position [490, 0]
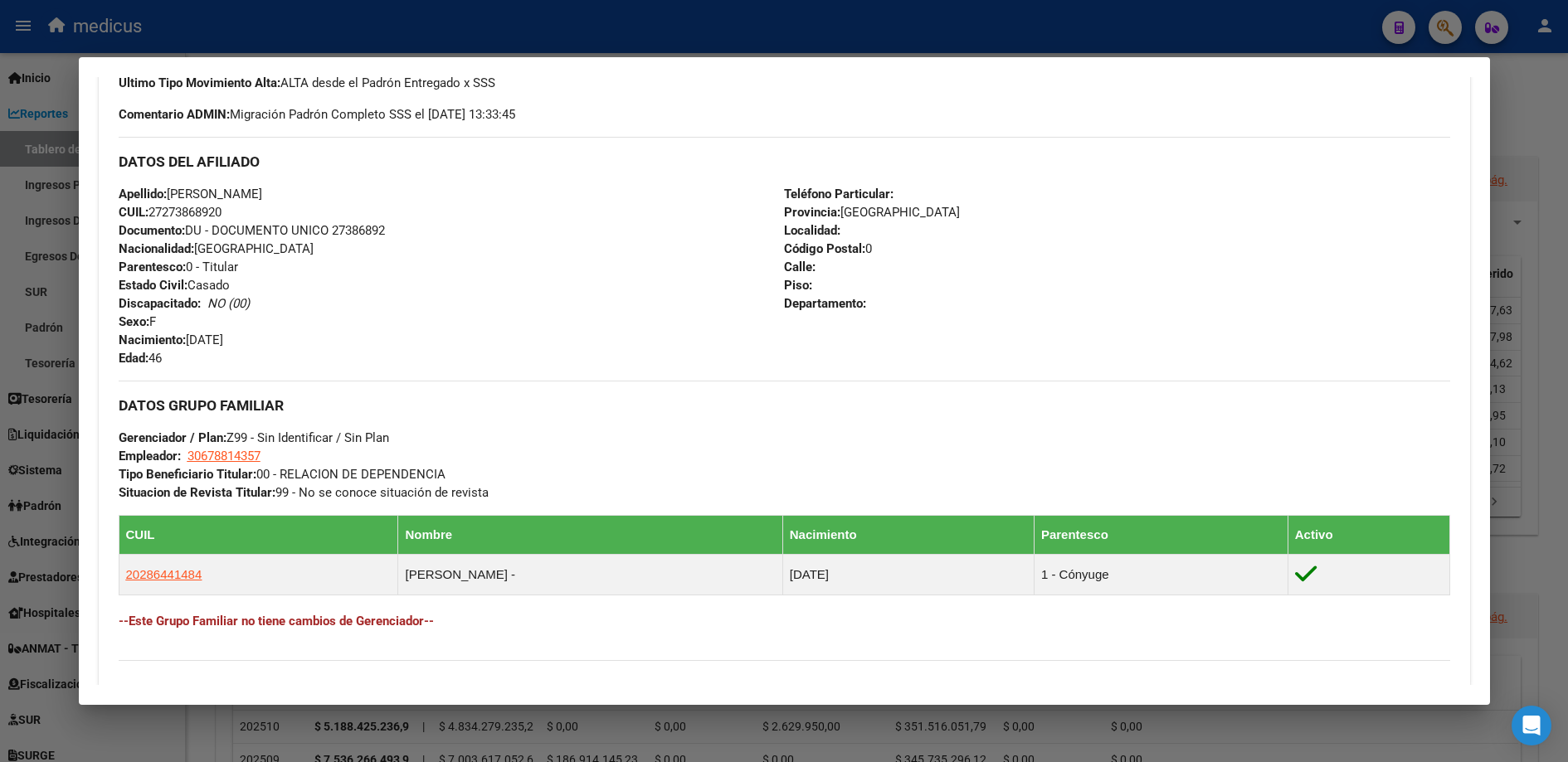
drag, startPoint x: 142, startPoint y: 214, endPoint x: 217, endPoint y: 204, distance: 75.7
click at [217, 204] on span "CUIL: 27273868920" at bounding box center [171, 211] width 103 height 15
copy span "27273868920"
click at [21, 226] on div at bounding box center [784, 381] width 1568 height 762
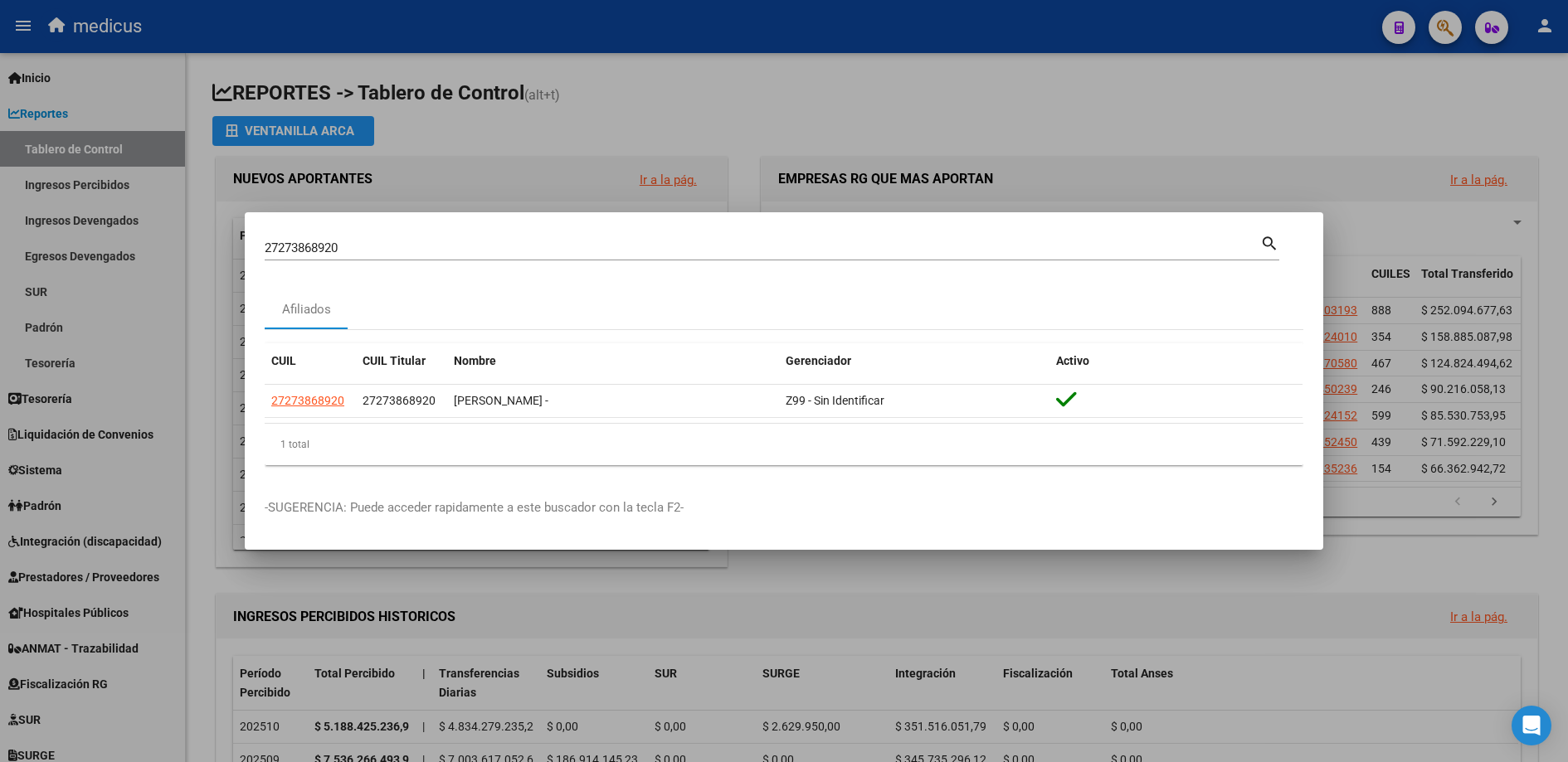
click at [341, 250] on input "27273868920" at bounding box center [762, 247] width 995 height 15
drag, startPoint x: 359, startPoint y: 242, endPoint x: 235, endPoint y: 222, distance: 125.6
click at [247, 225] on mat-dialog-container "27273868920 Buscar (apellido, dni, cuil, nro traspaso, cuit, obra social) searc…" at bounding box center [784, 381] width 1079 height 337
paste input "185510129"
type input "27185510129"
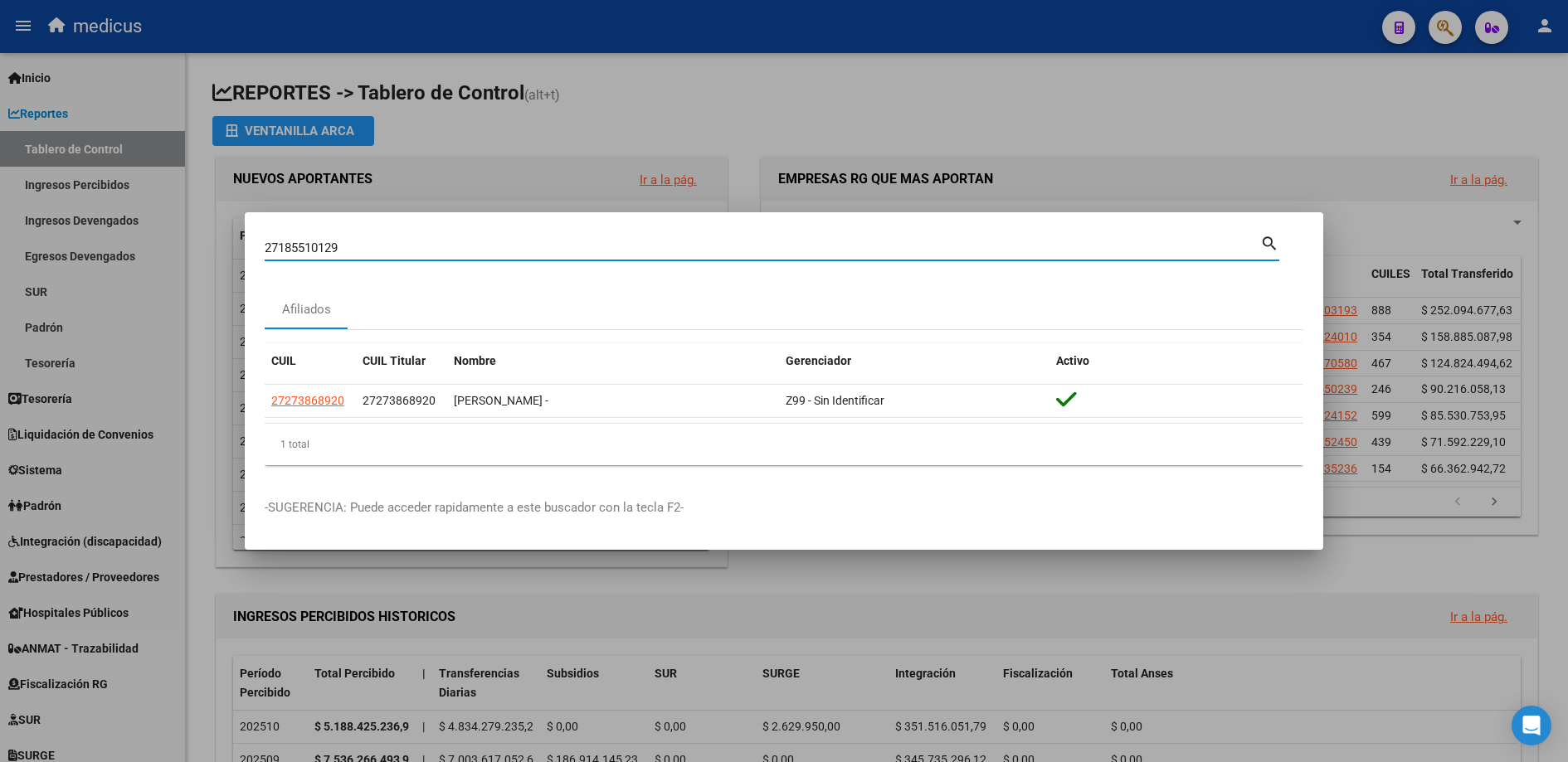
click at [1272, 237] on mat-icon "search" at bounding box center [1269, 242] width 19 height 20
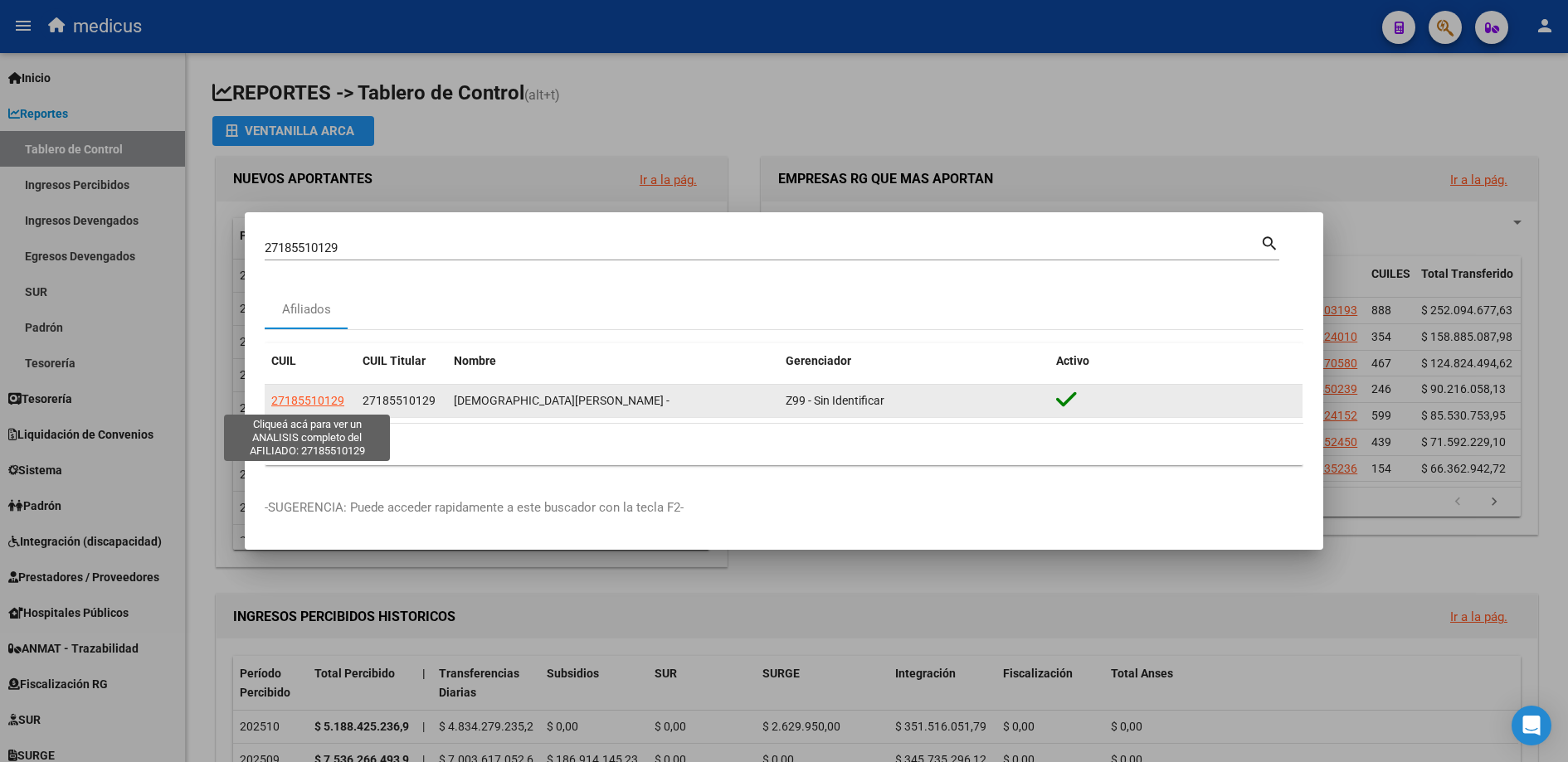
click at [307, 399] on span "27185510129" at bounding box center [308, 400] width 73 height 13
type textarea "27185510129"
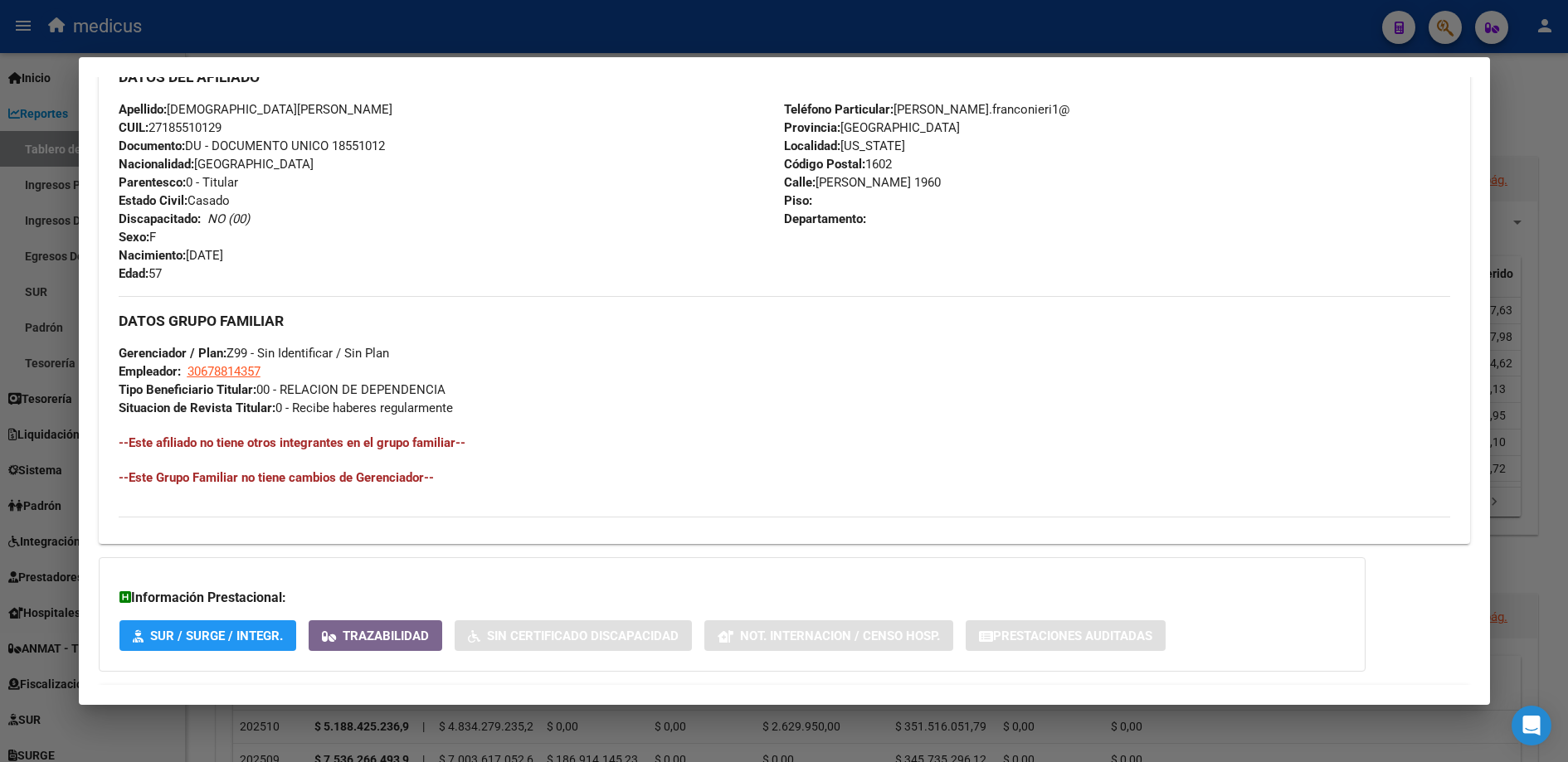
scroll to position [653, 0]
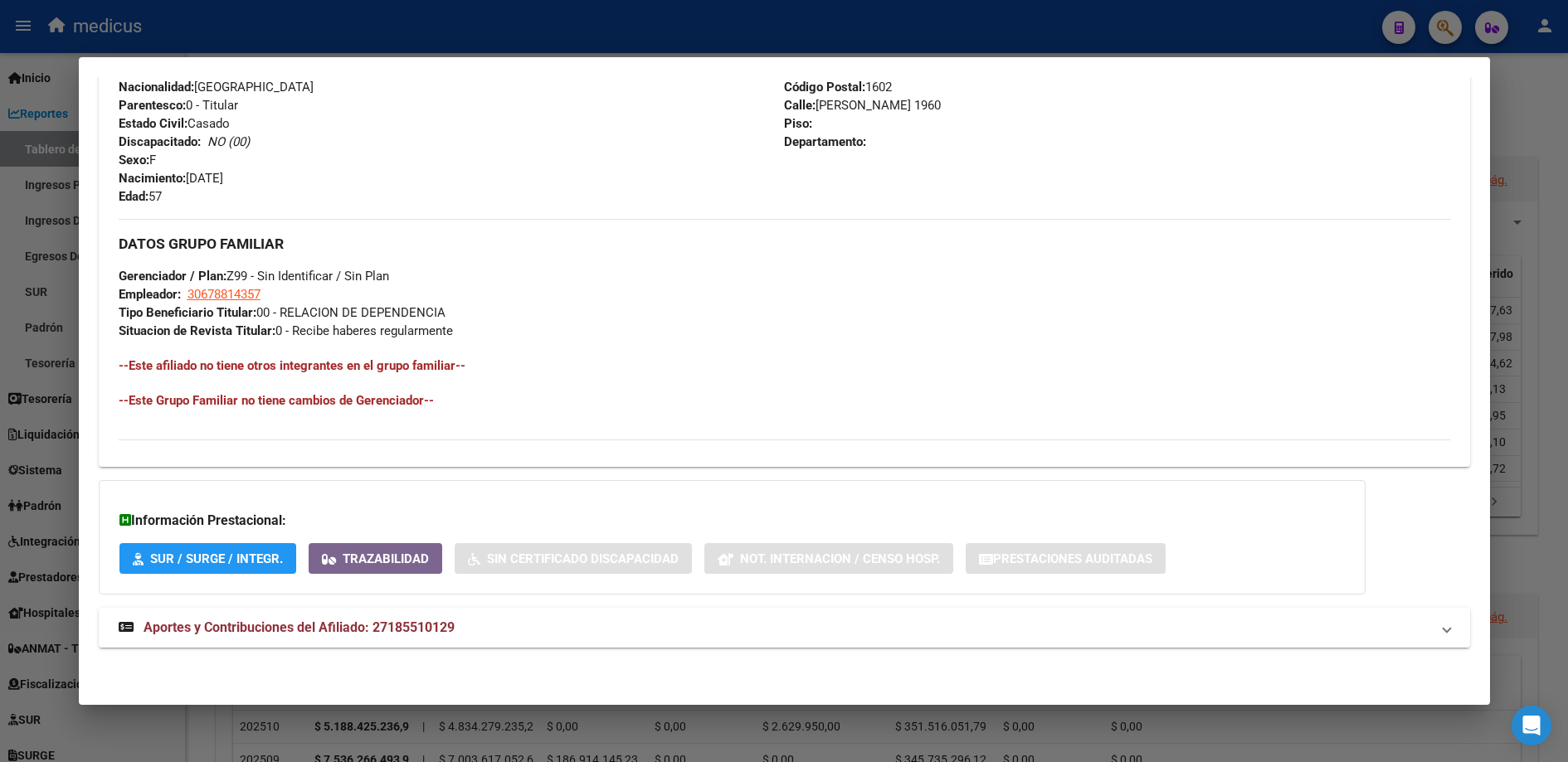
click at [235, 614] on mat-expansion-panel-header "Aportes y Contribuciones del Afiliado: 27185510129" at bounding box center [784, 628] width 1372 height 40
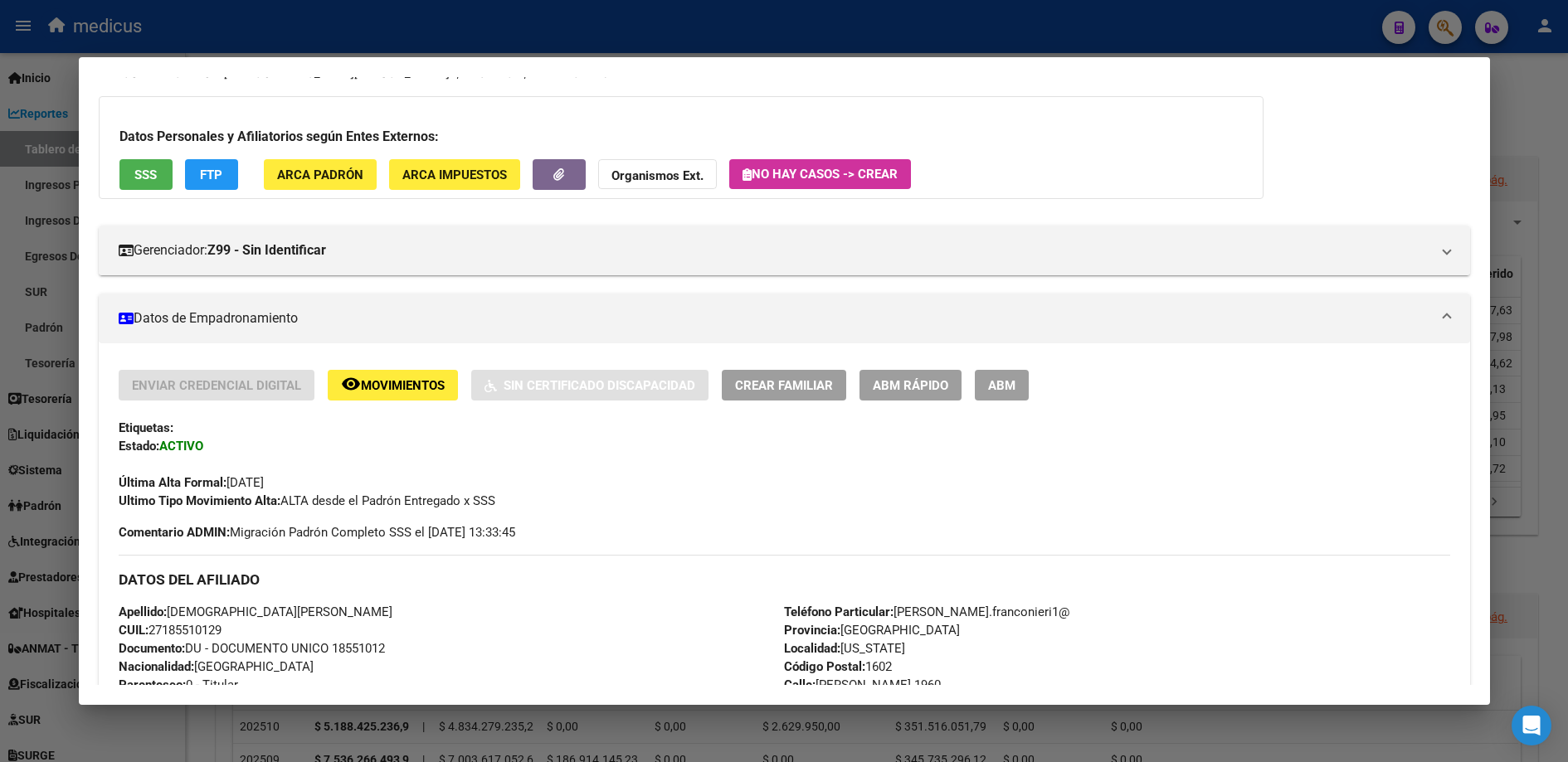
scroll to position [0, 0]
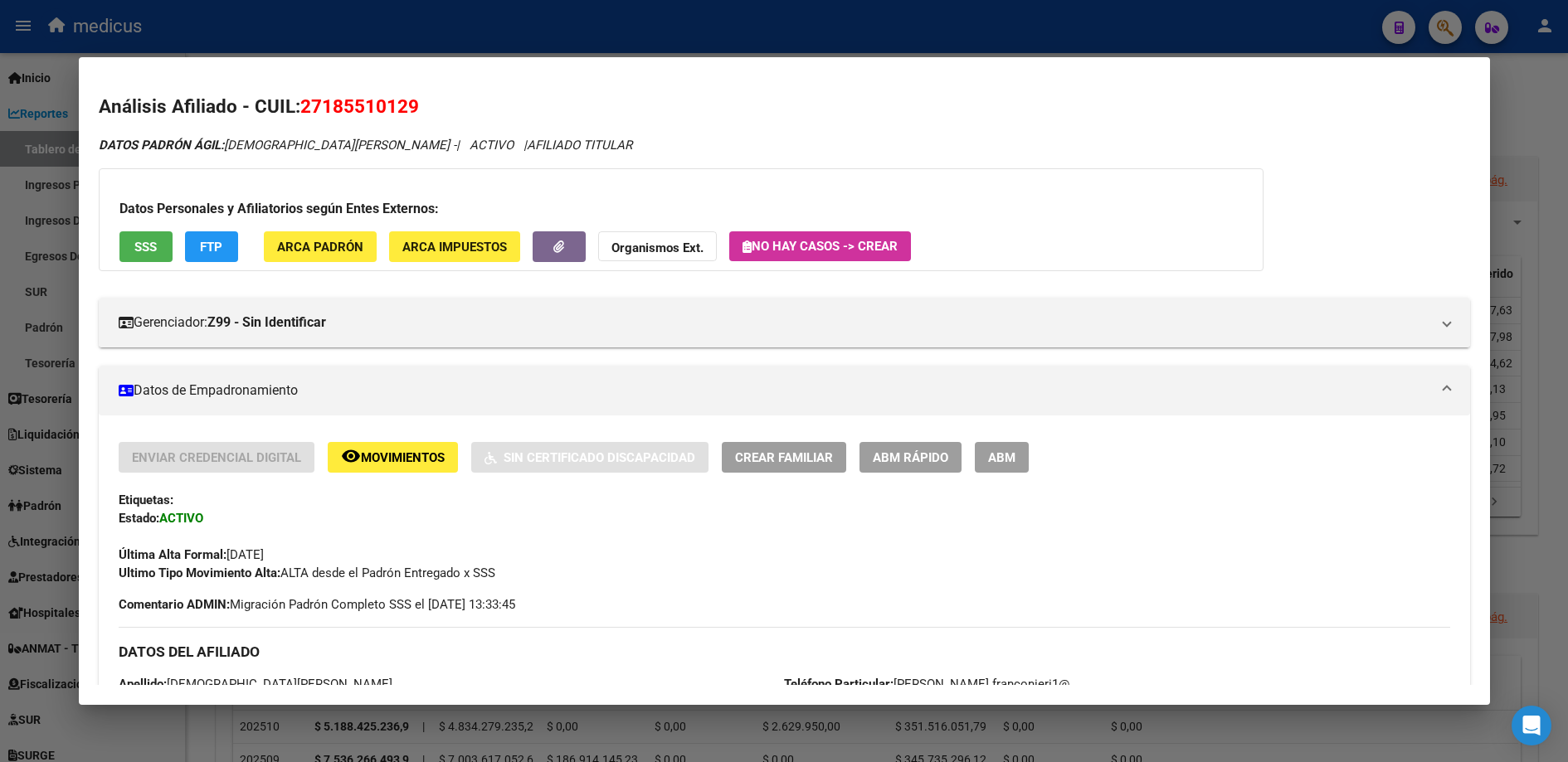
click at [25, 255] on div at bounding box center [784, 381] width 1568 height 762
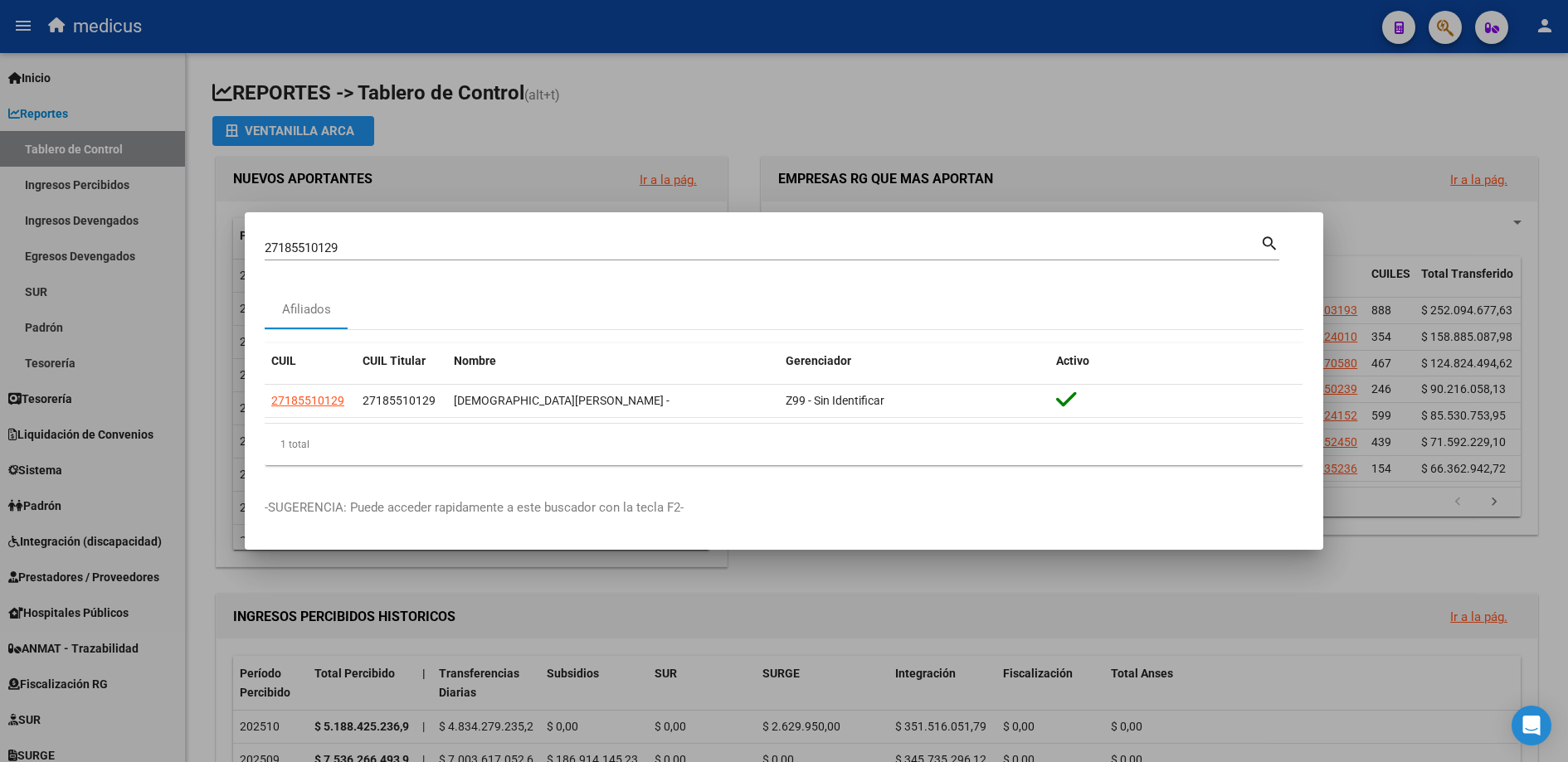
click at [866, 113] on div at bounding box center [784, 381] width 1568 height 762
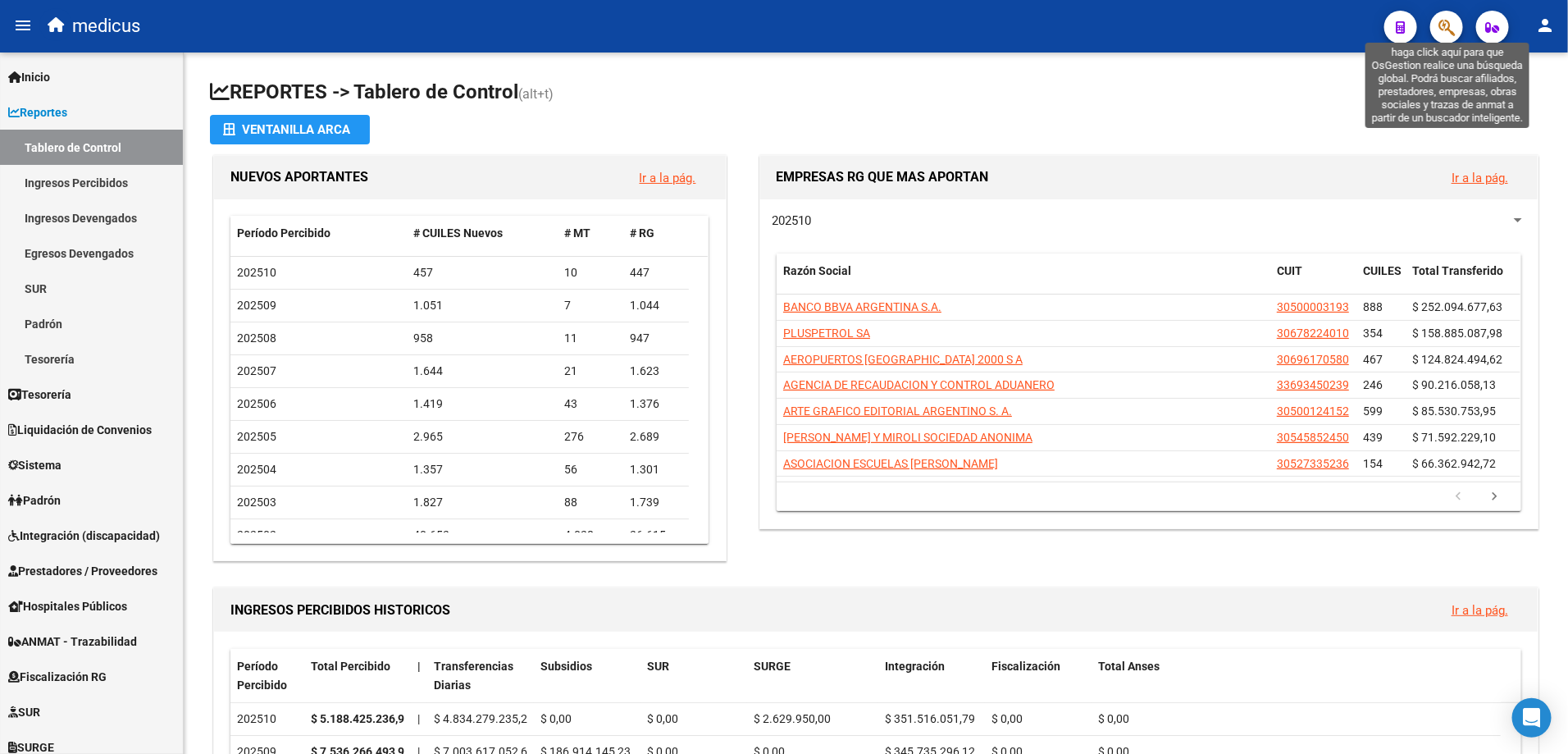
click at [1439, 23] on icon "button" at bounding box center [1446, 27] width 17 height 19
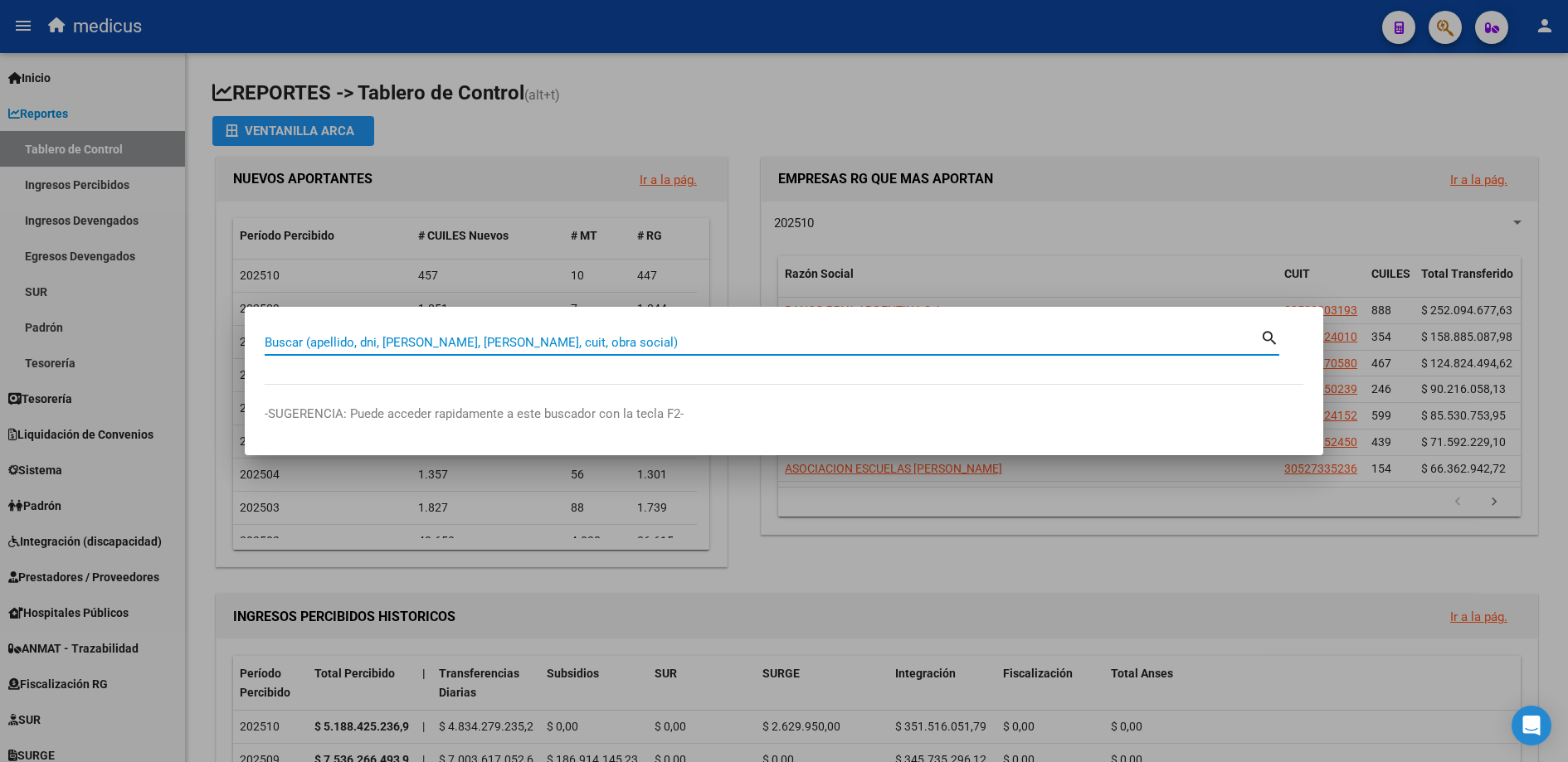
paste input "20244465243"
type input "20244465243"
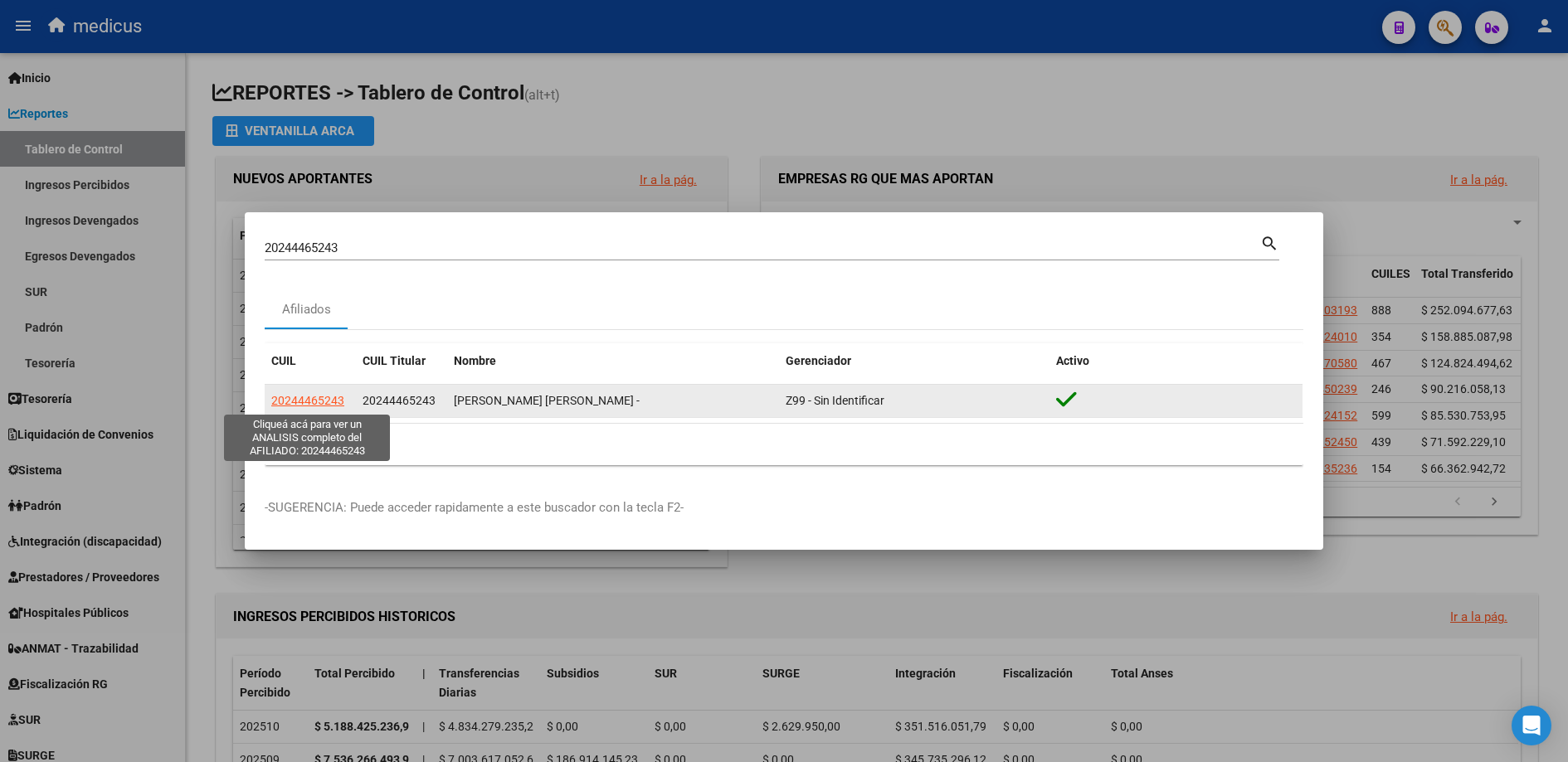
click at [317, 394] on span "20244465243" at bounding box center [308, 400] width 73 height 13
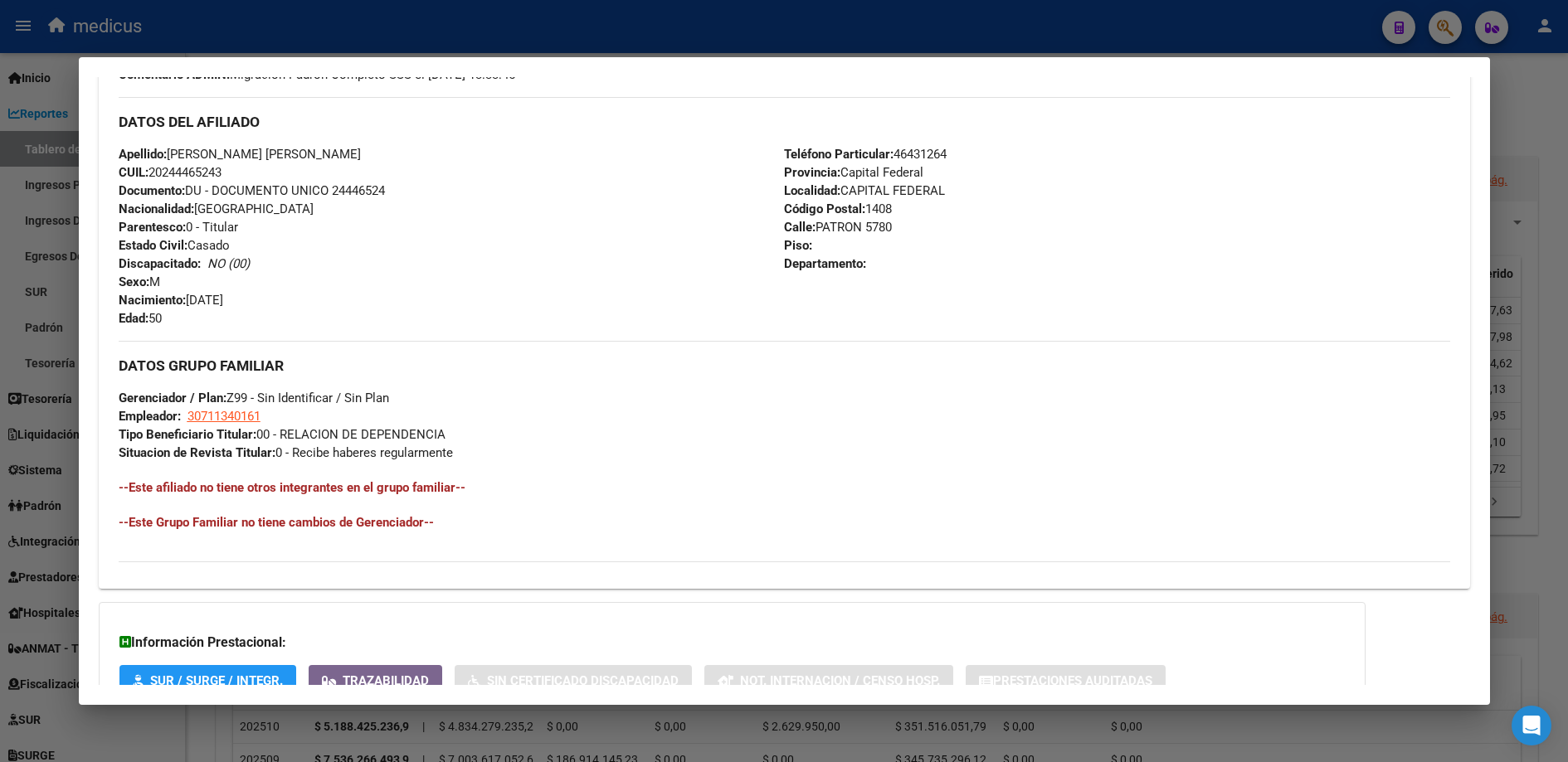
scroll to position [653, 0]
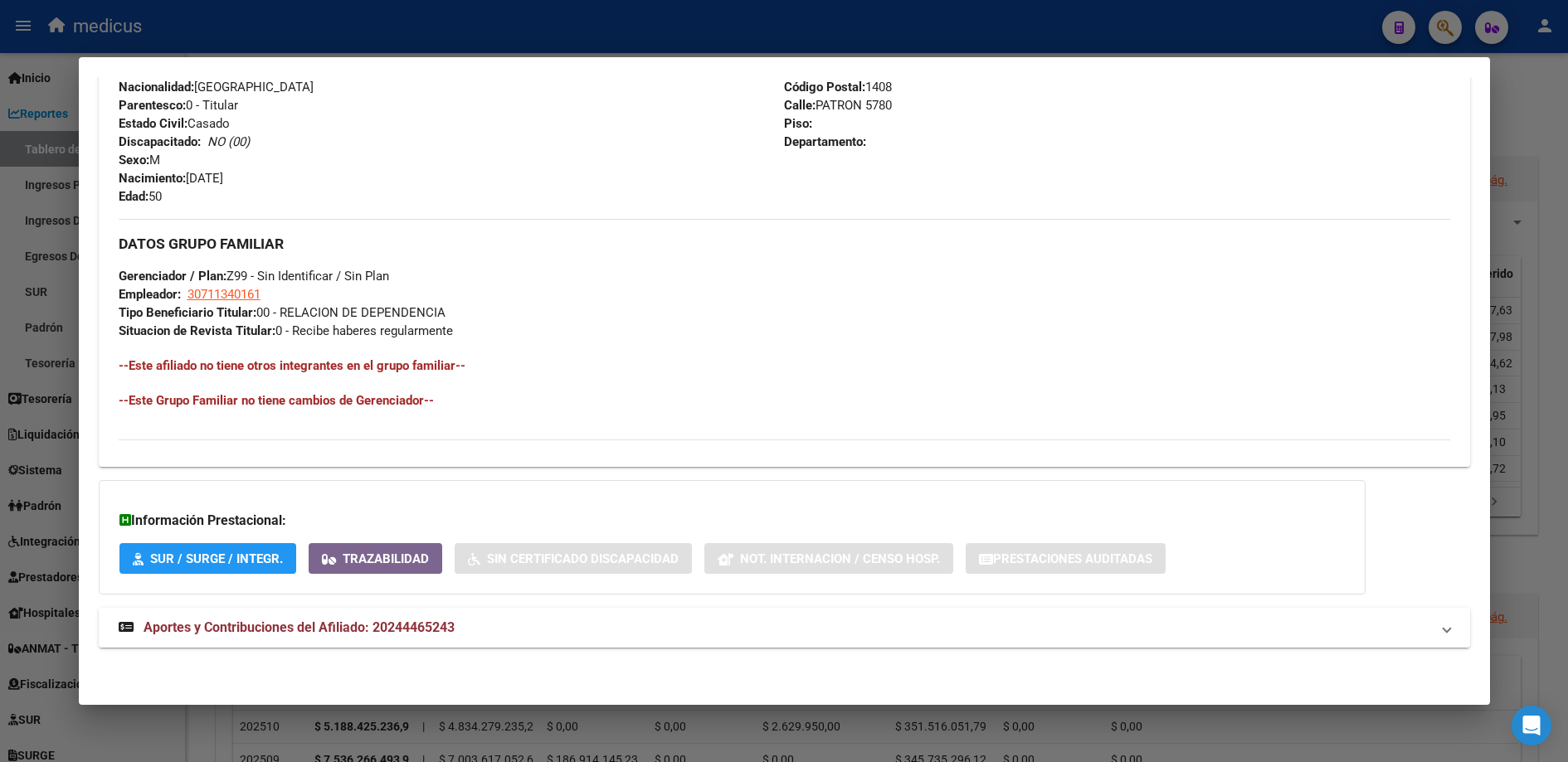
click at [290, 635] on span "Aportes y Contribuciones del Afiliado: 20244465243" at bounding box center [299, 627] width 311 height 16
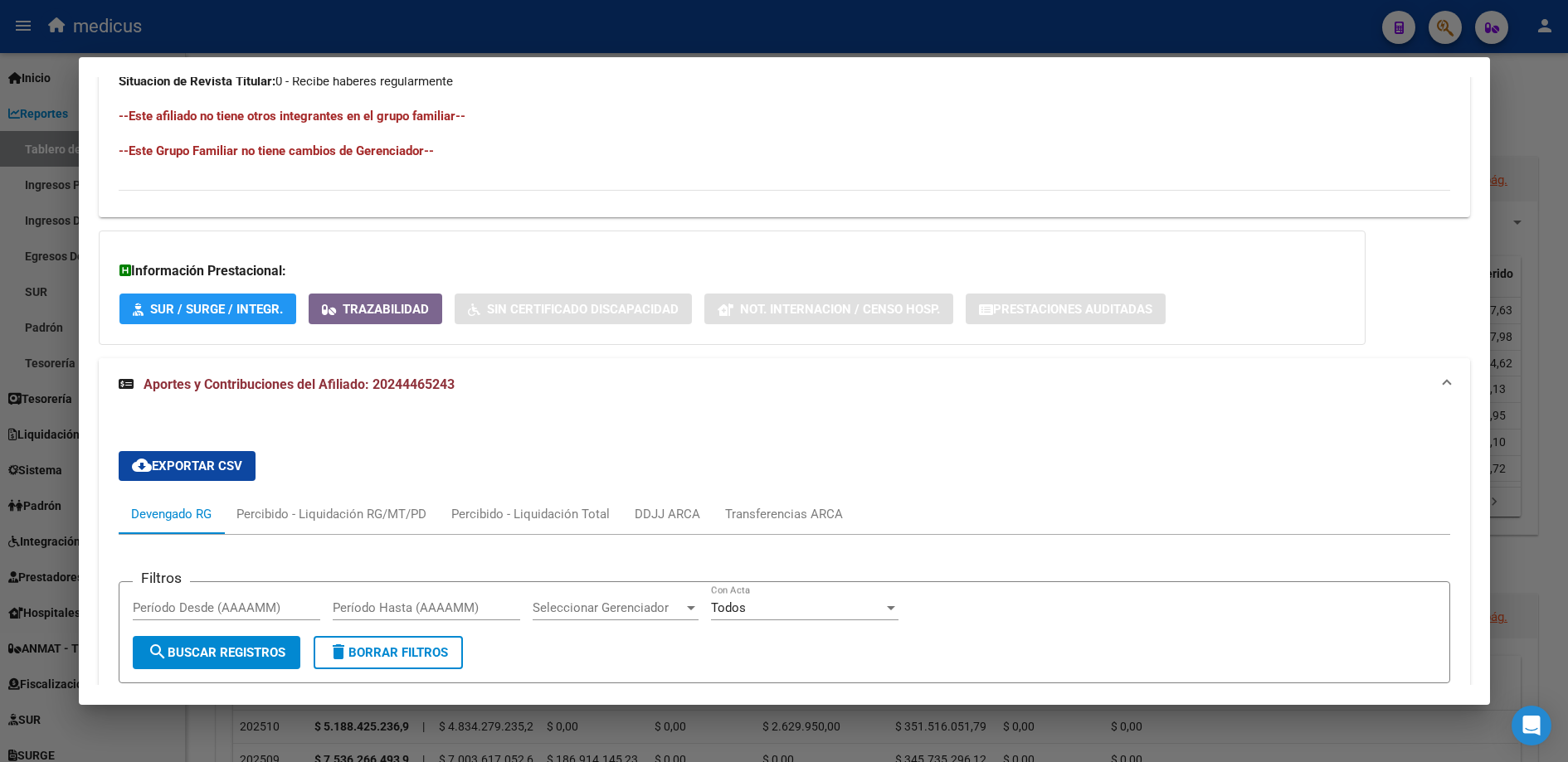
scroll to position [529, 0]
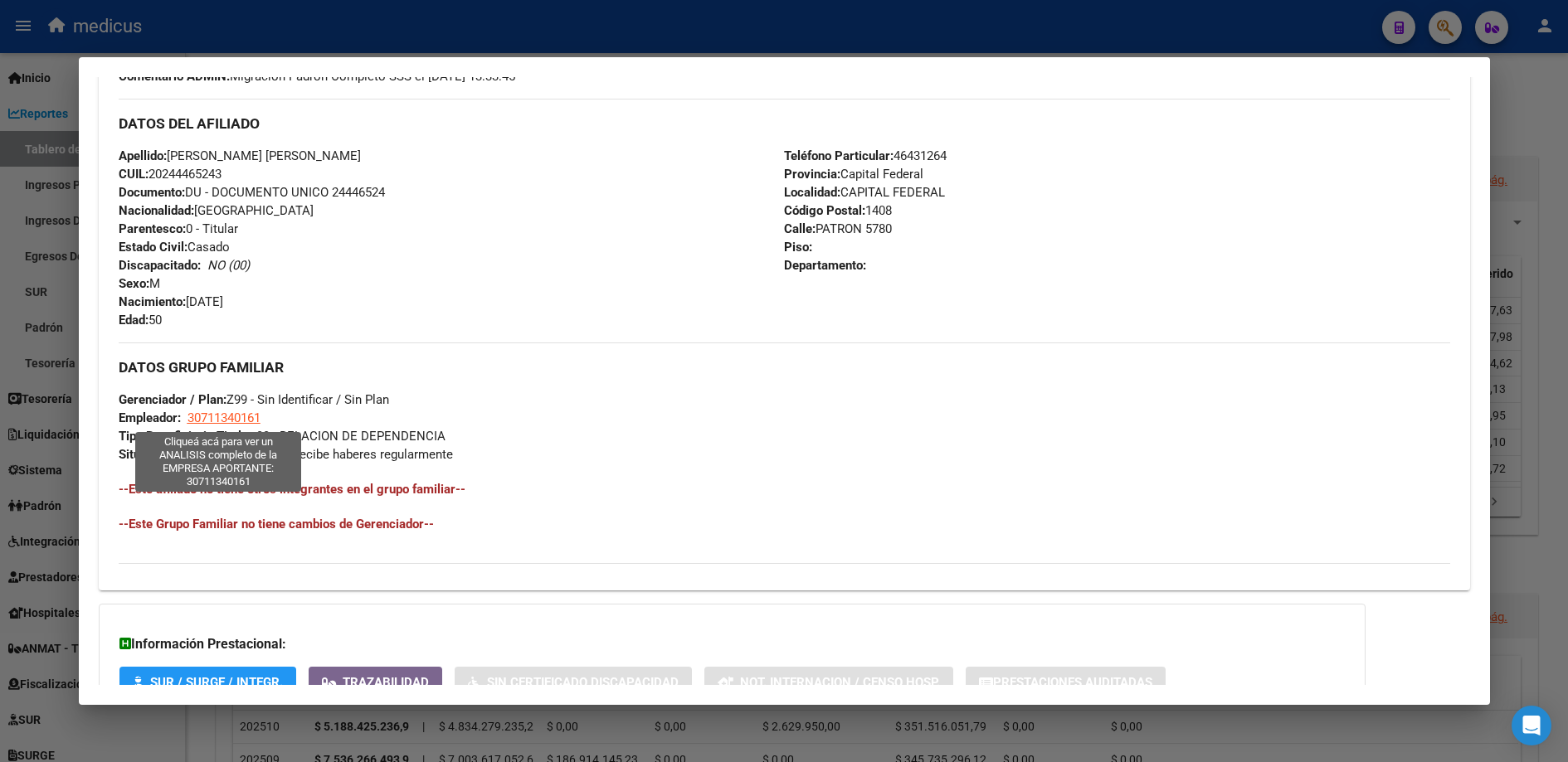
click at [207, 414] on span "30711340161" at bounding box center [224, 418] width 73 height 15
type textarea "30711340161"
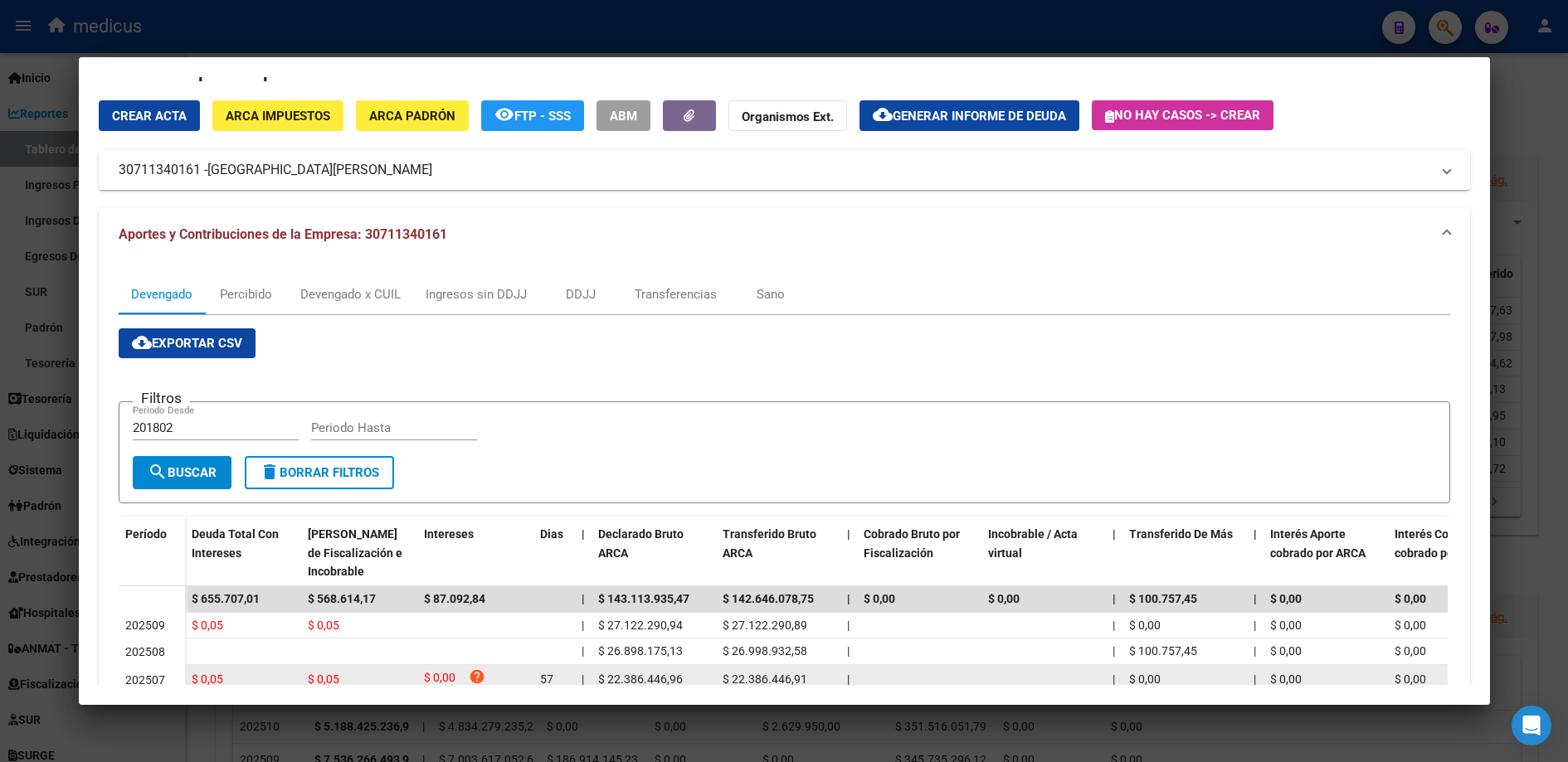
scroll to position [0, 0]
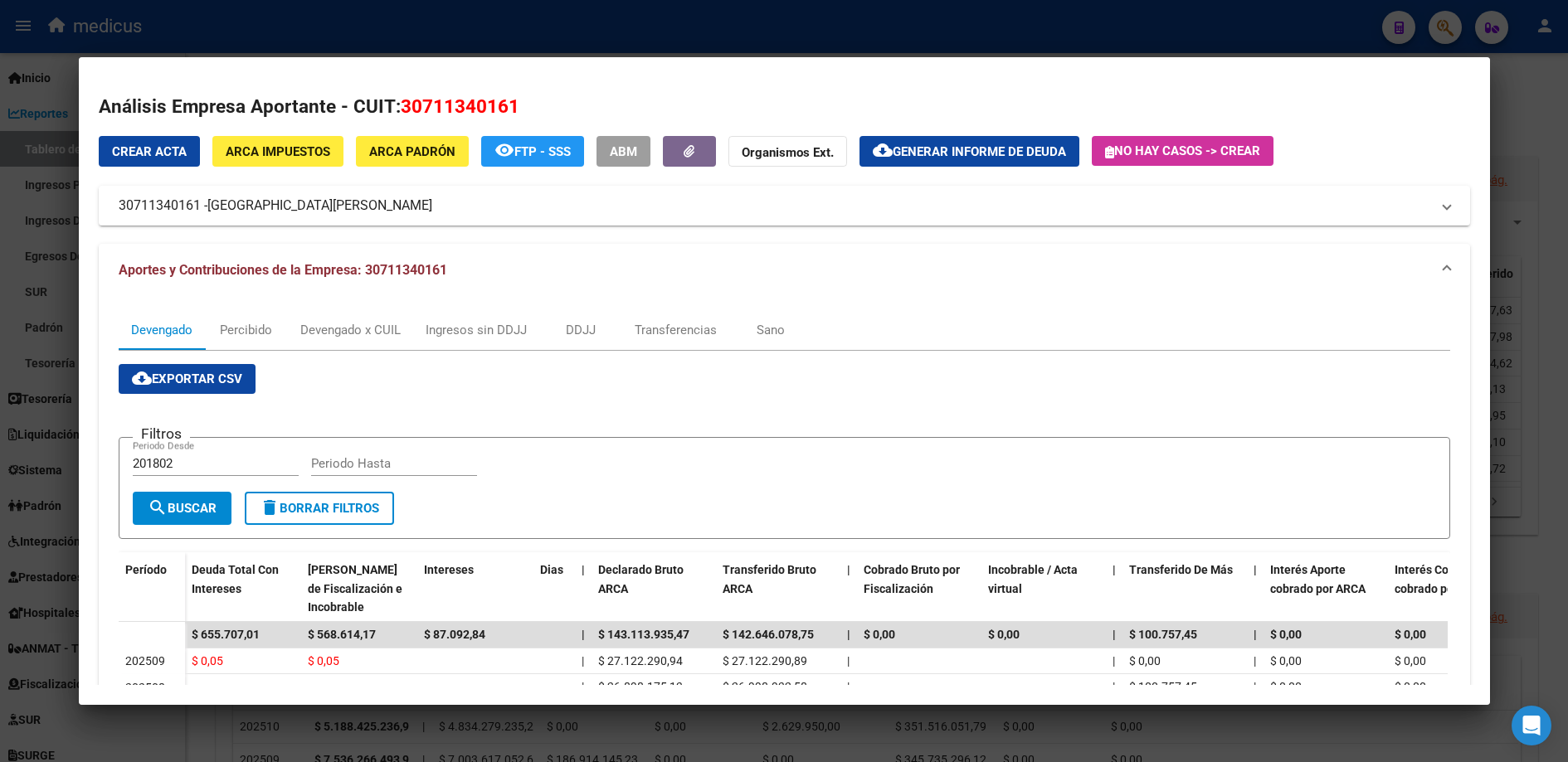
click at [401, 99] on span "30711340161" at bounding box center [460, 106] width 119 height 22
click at [356, 331] on div "Devengado x CUIL" at bounding box center [350, 330] width 100 height 18
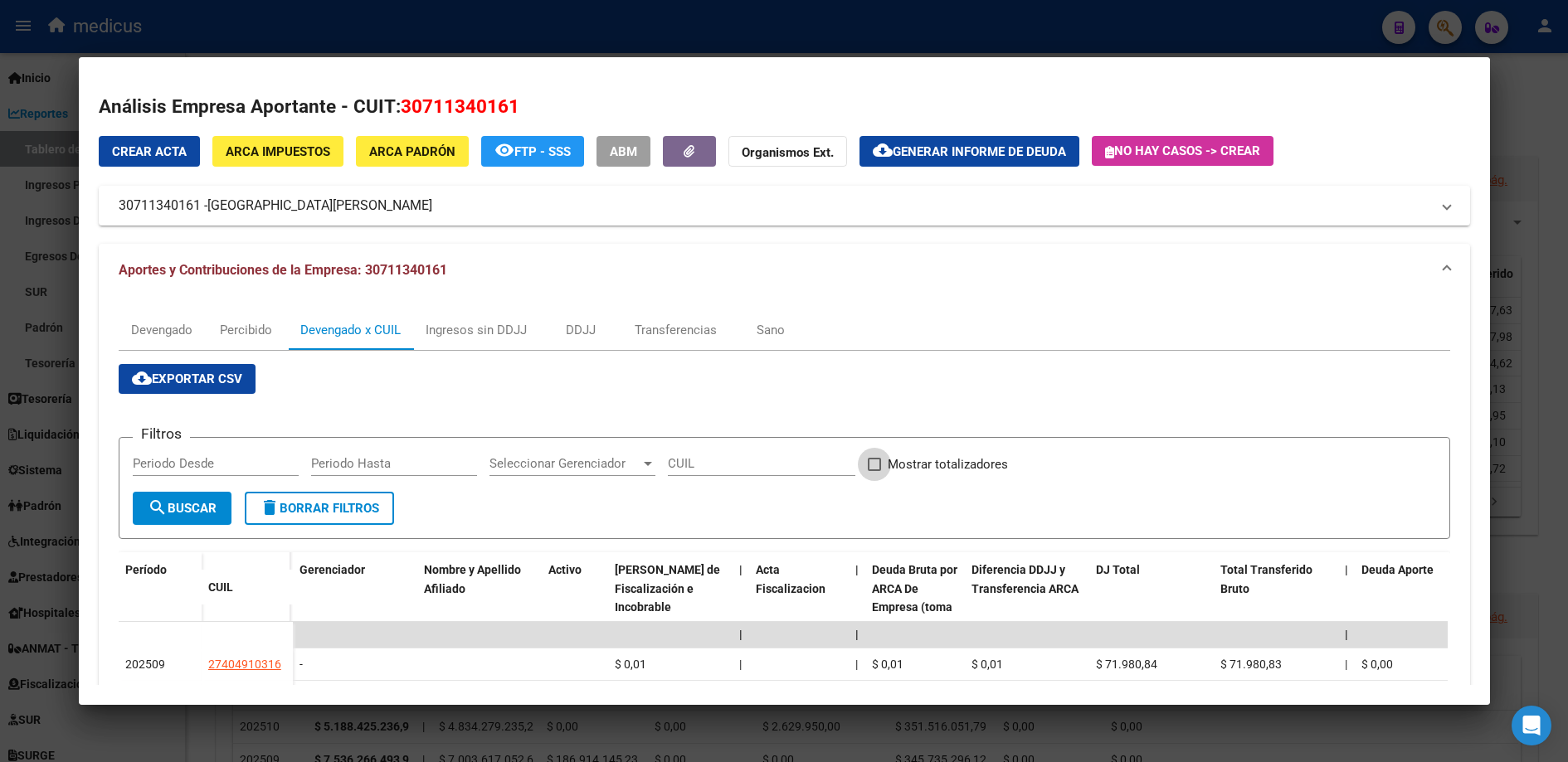
click at [867, 471] on label "Mostrar totalizadores" at bounding box center [937, 464] width 140 height 20
click at [873, 471] on input "Mostrar totalizadores" at bounding box center [873, 471] width 1 height 1
checkbox input "true"
click at [187, 505] on span "search Buscar" at bounding box center [182, 508] width 68 height 15
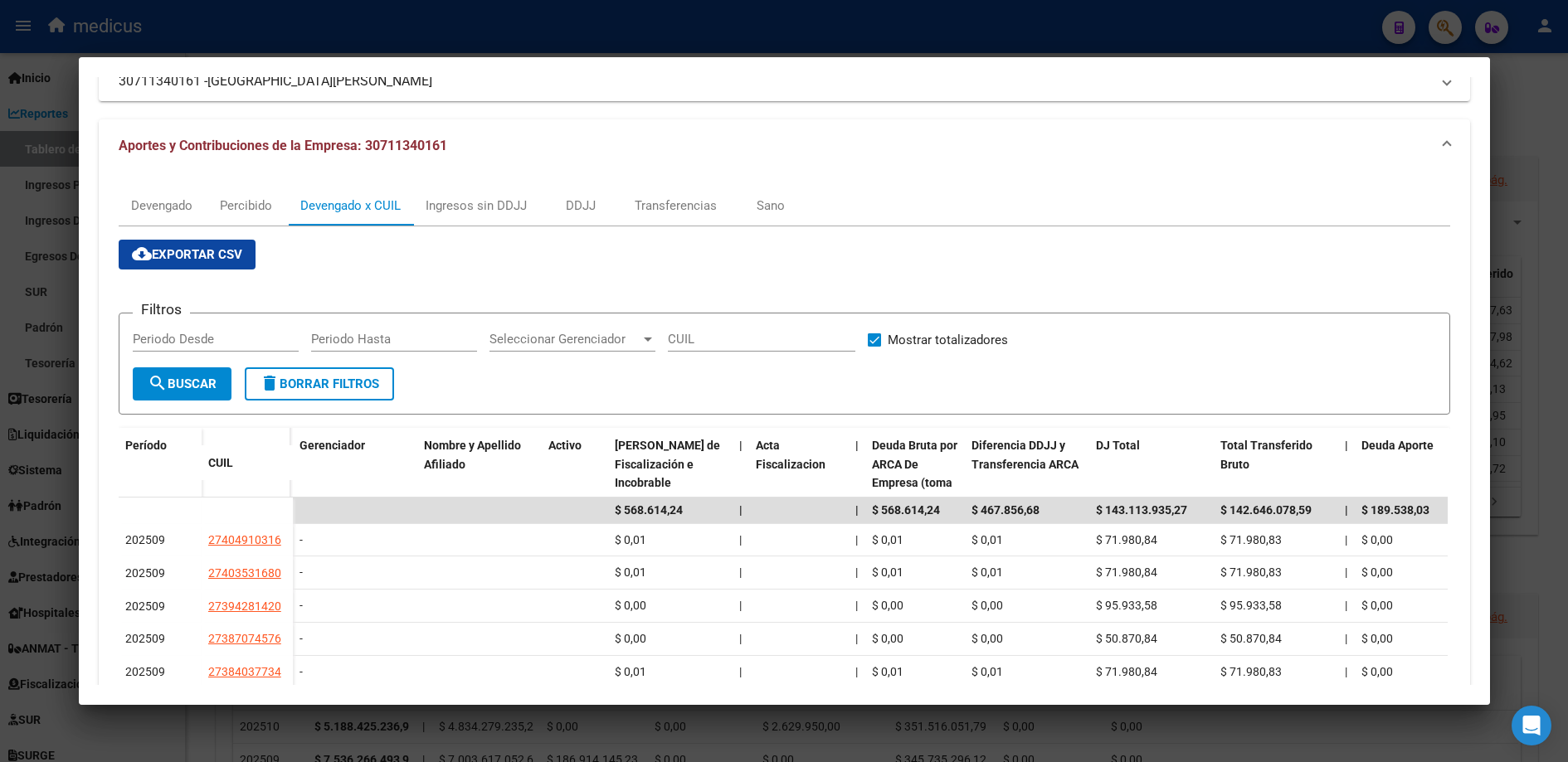
click at [193, 331] on input "Periodo Desde" at bounding box center [215, 338] width 166 height 15
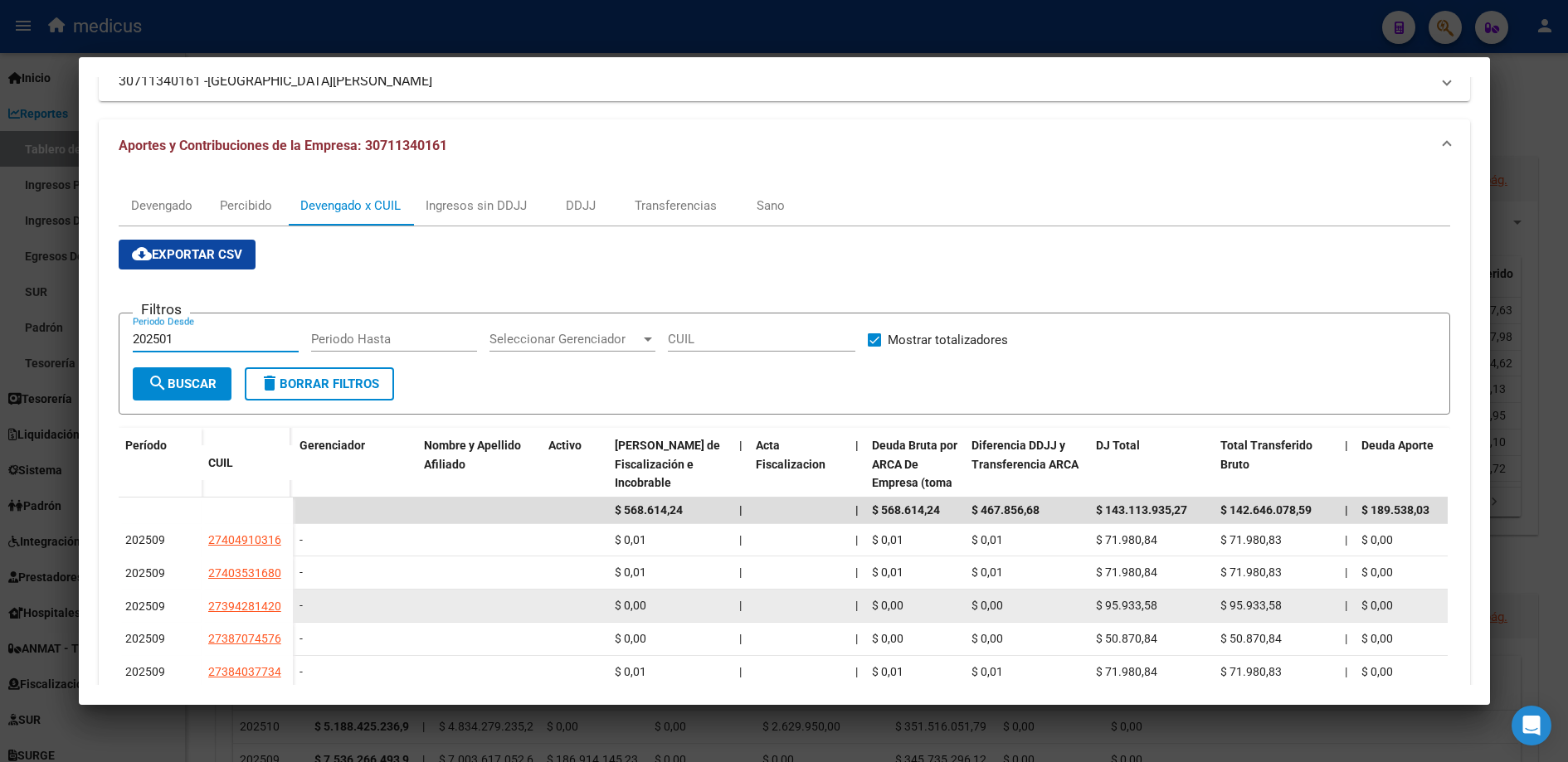
type input "202501"
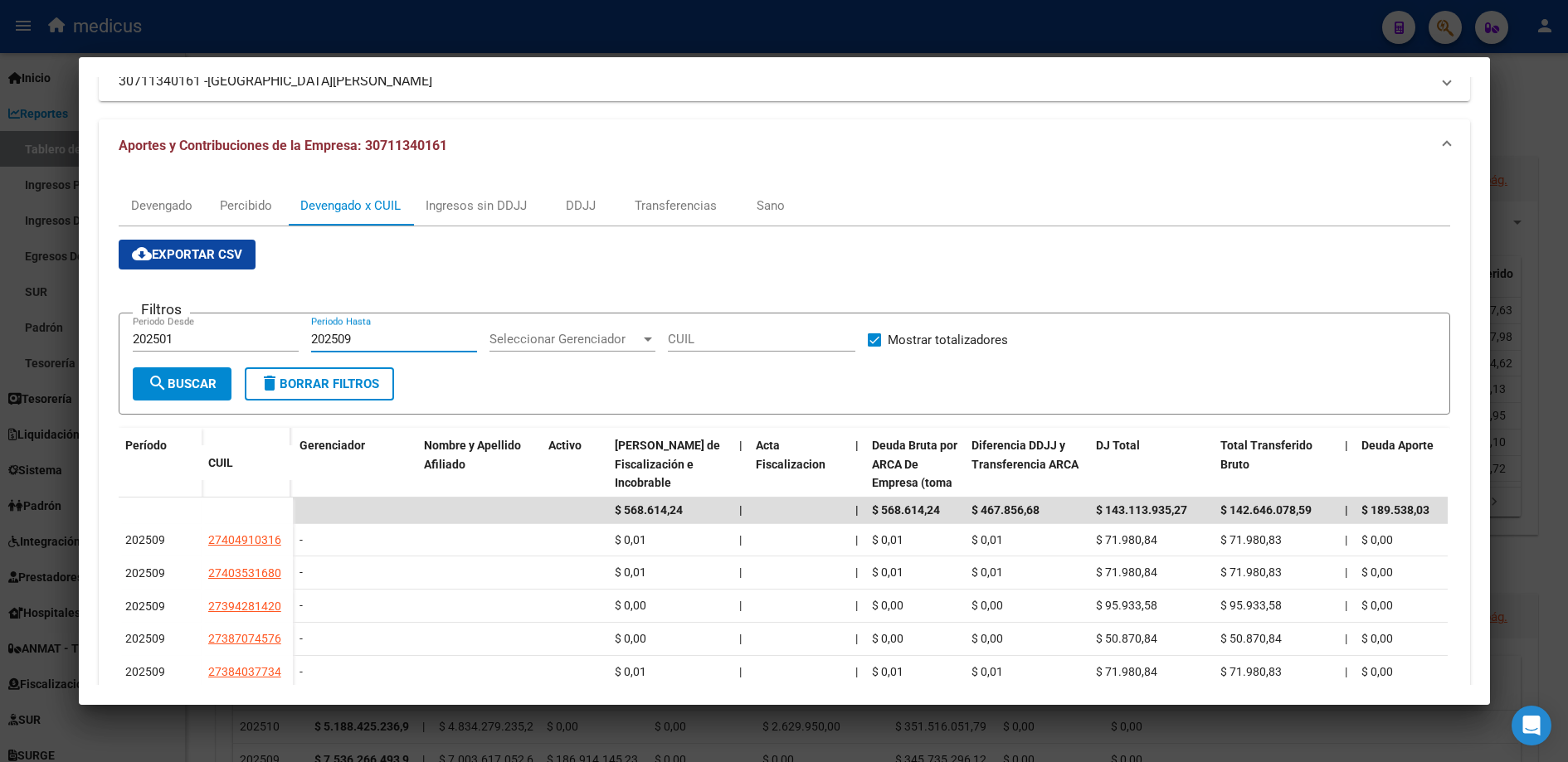
type input "202509"
click at [204, 392] on button "search Buscar" at bounding box center [182, 383] width 98 height 33
click at [187, 267] on button "cloud_download Exportar CSV" at bounding box center [188, 255] width 137 height 30
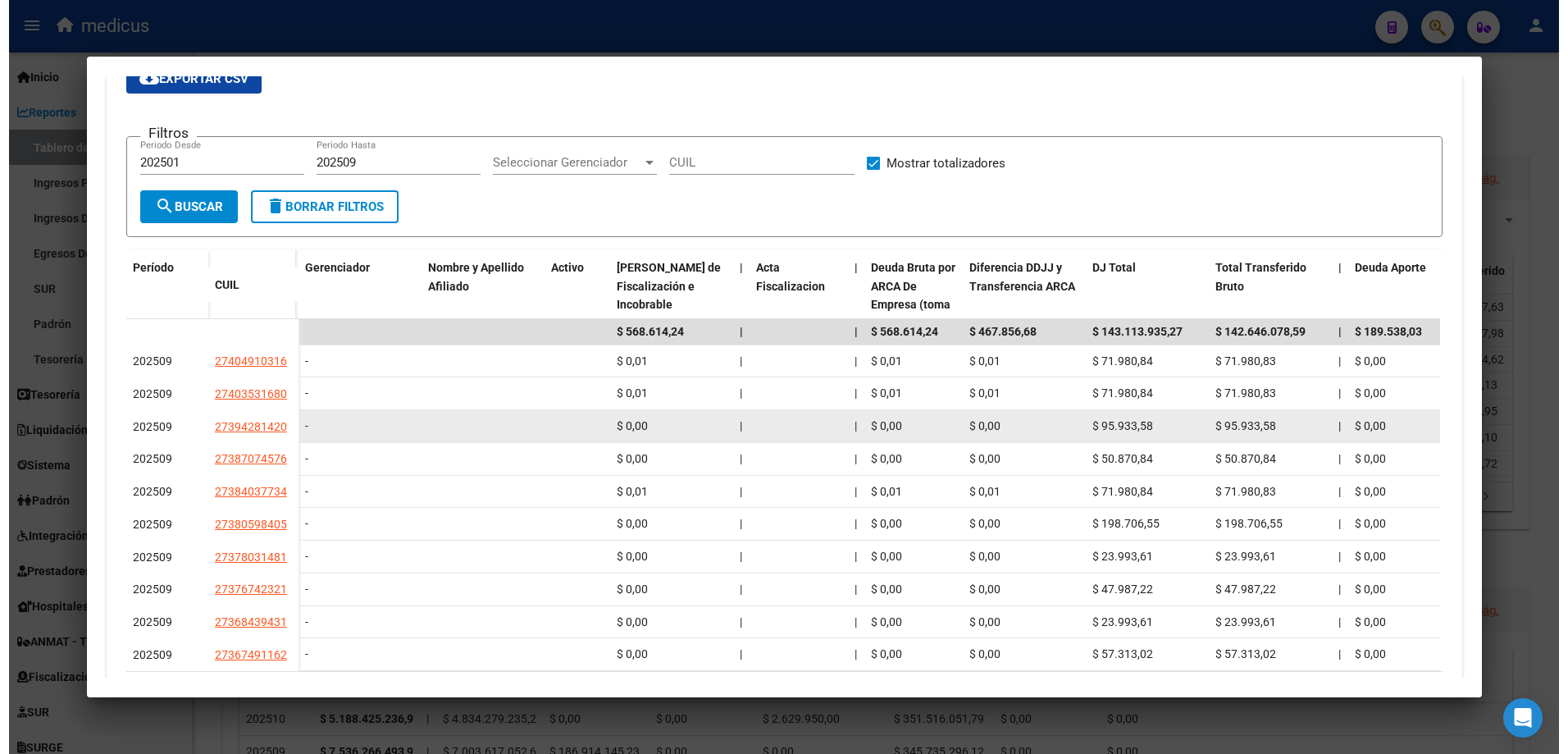
scroll to position [148, 0]
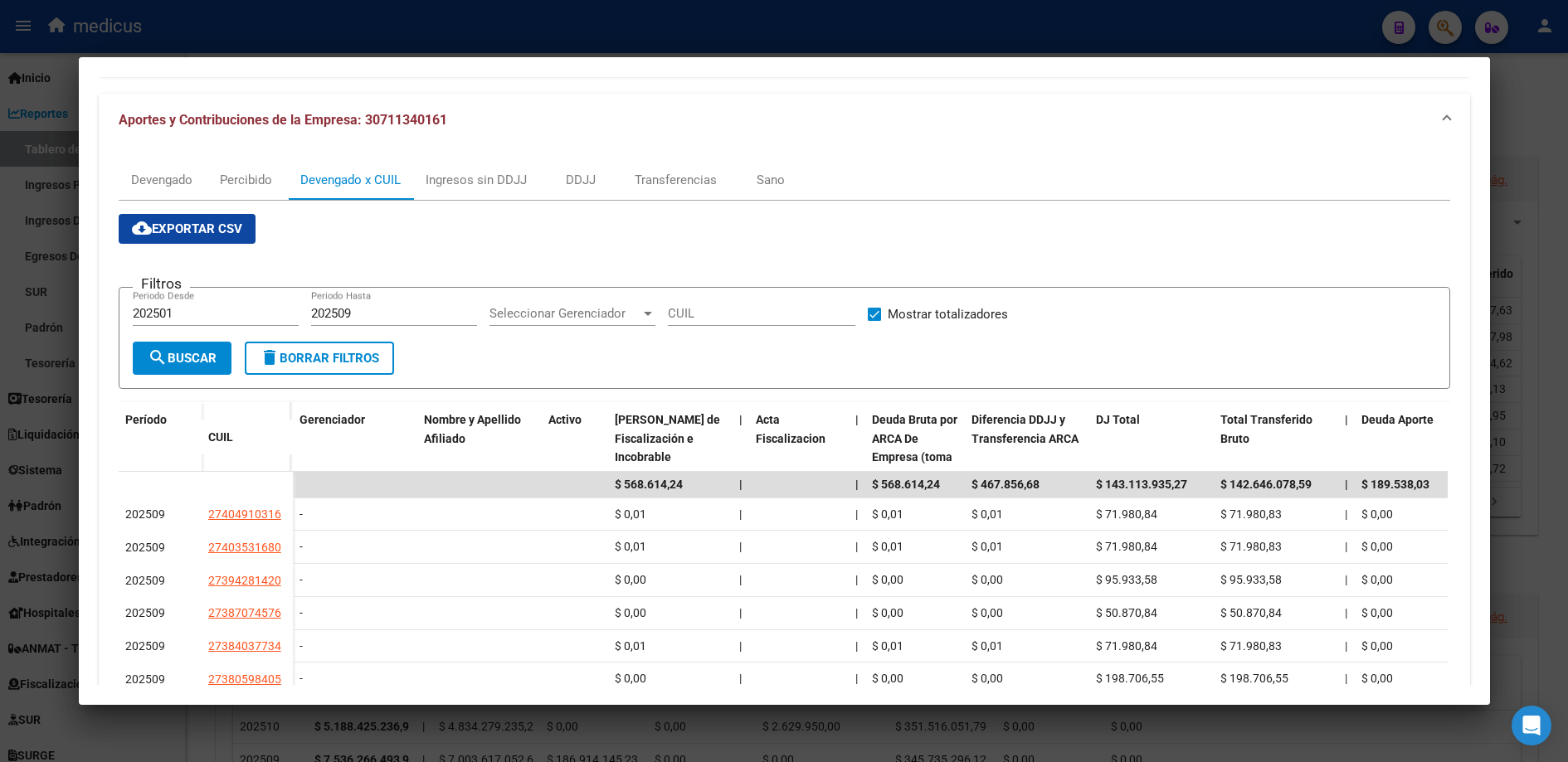
click at [48, 416] on div at bounding box center [784, 381] width 1568 height 762
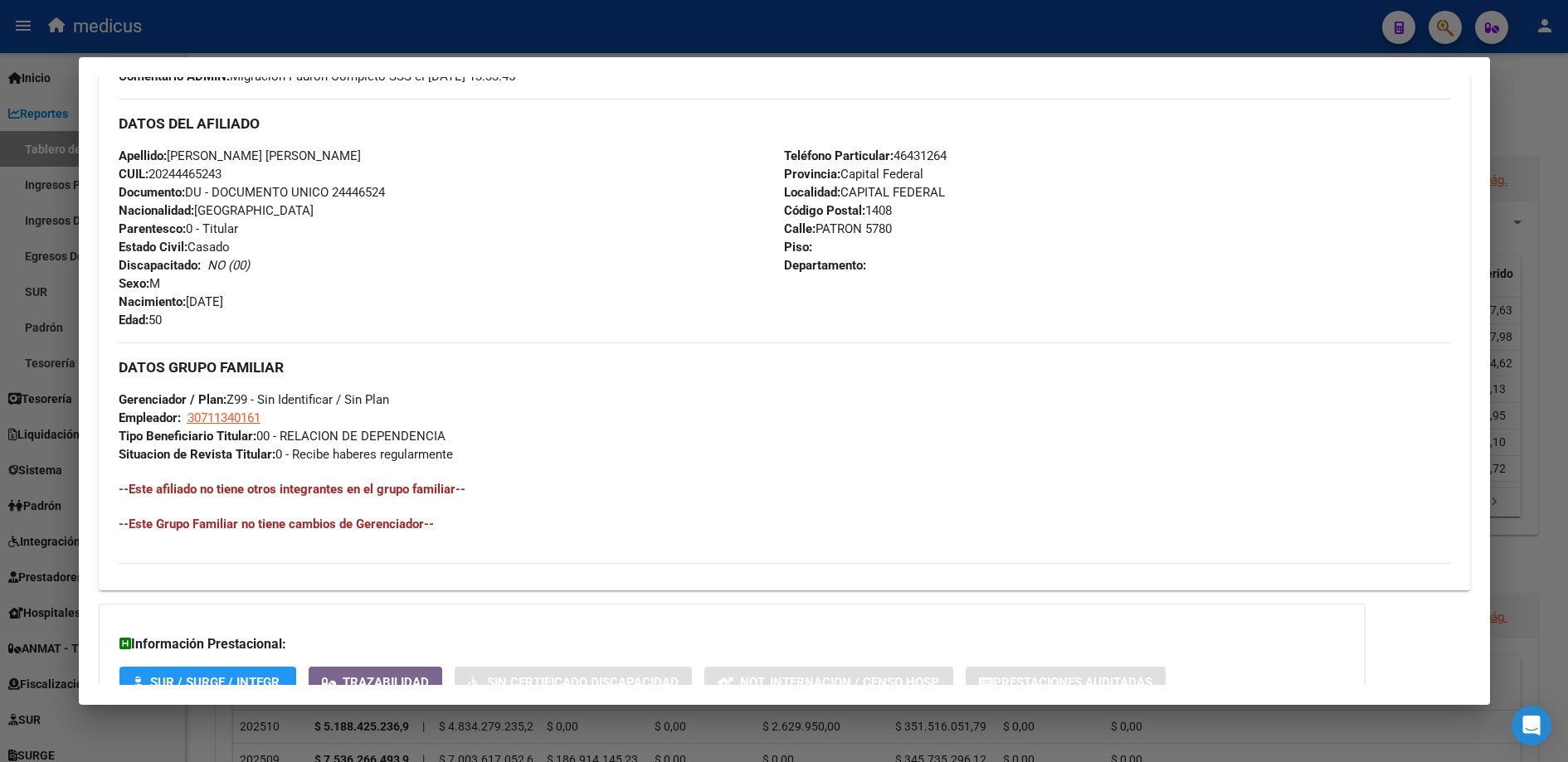
click at [50, 318] on div at bounding box center [784, 381] width 1568 height 762
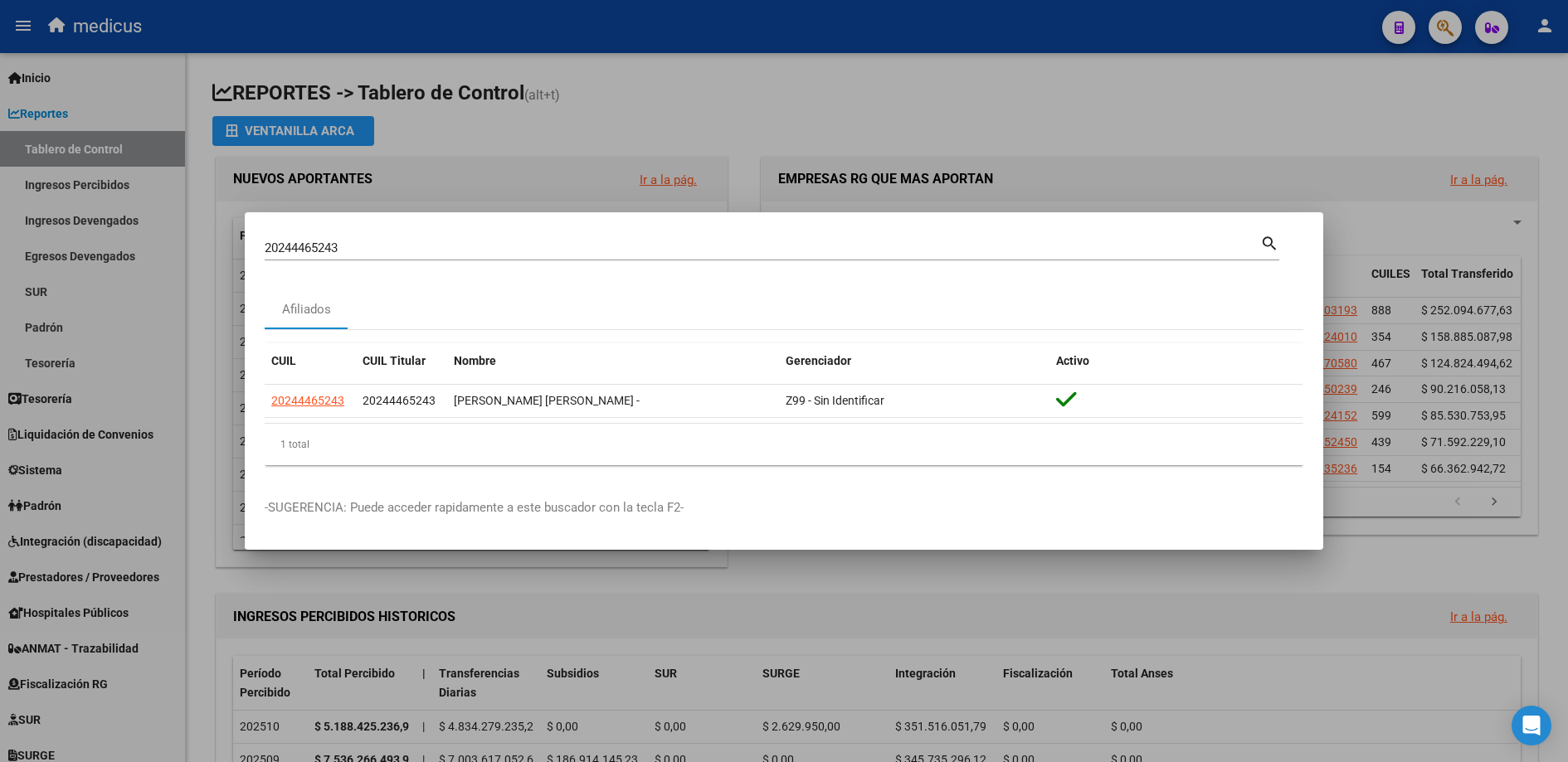
click at [904, 105] on div at bounding box center [784, 381] width 1568 height 762
